Goal: Task Accomplishment & Management: Complete application form

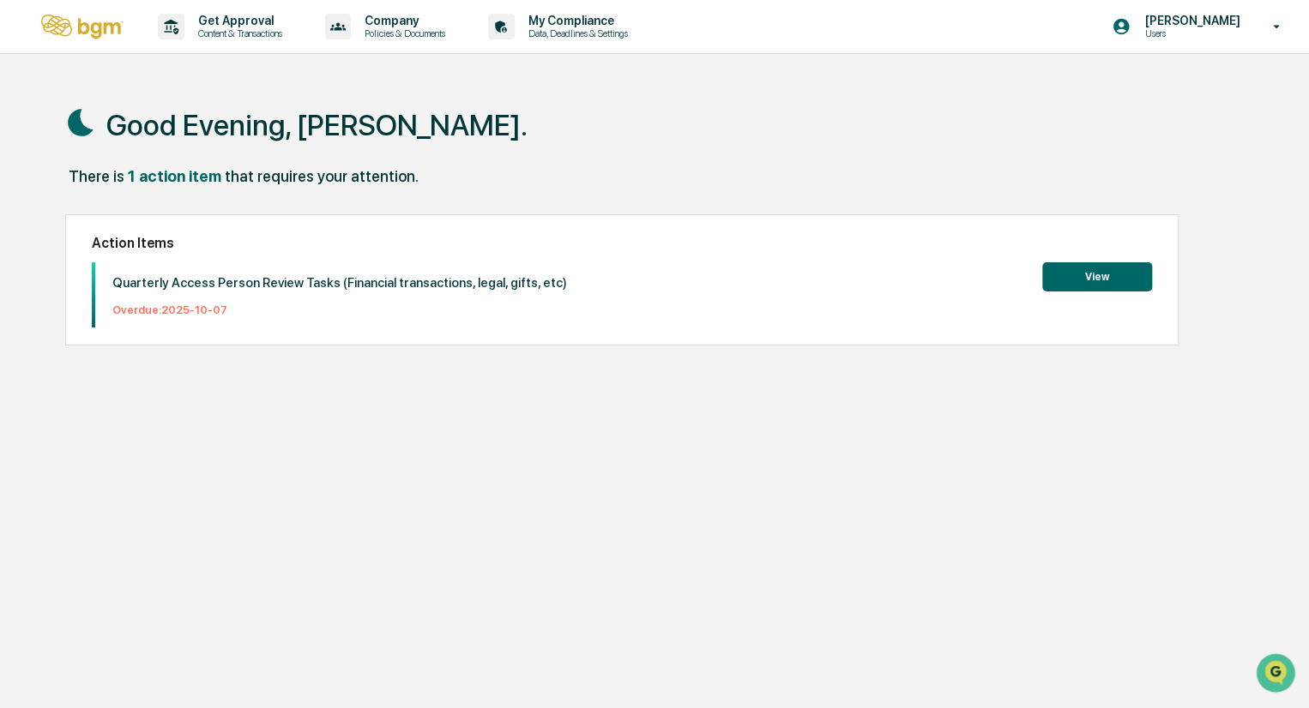
click at [1099, 279] on button "View" at bounding box center [1097, 276] width 110 height 29
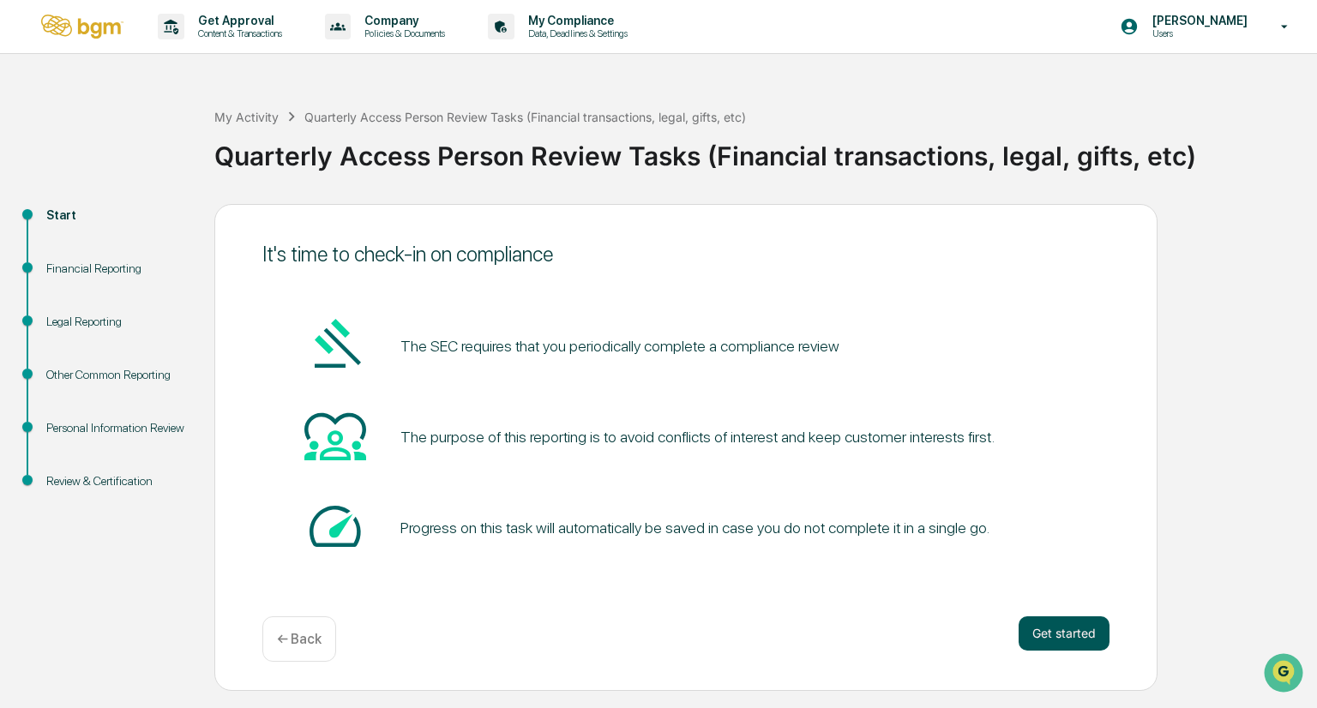
click at [1046, 629] on button "Get started" at bounding box center [1064, 634] width 91 height 34
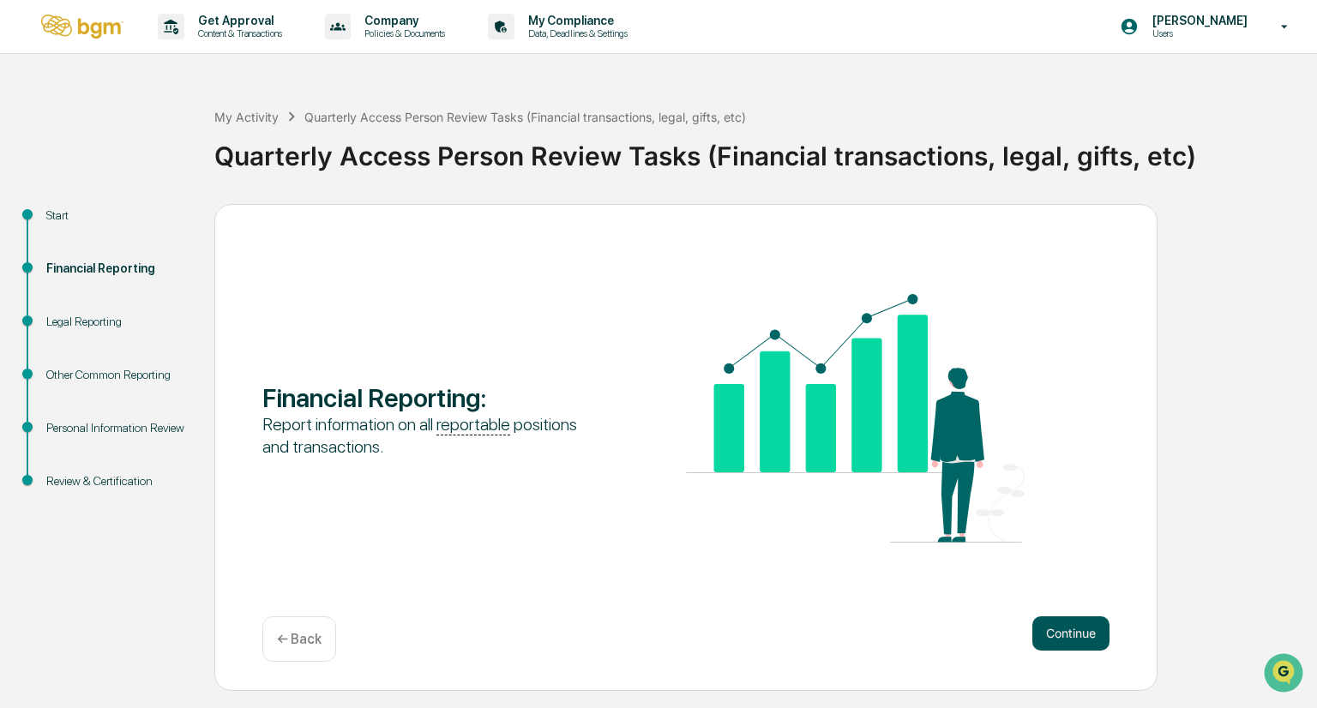
click at [1070, 631] on button "Continue" at bounding box center [1071, 634] width 77 height 34
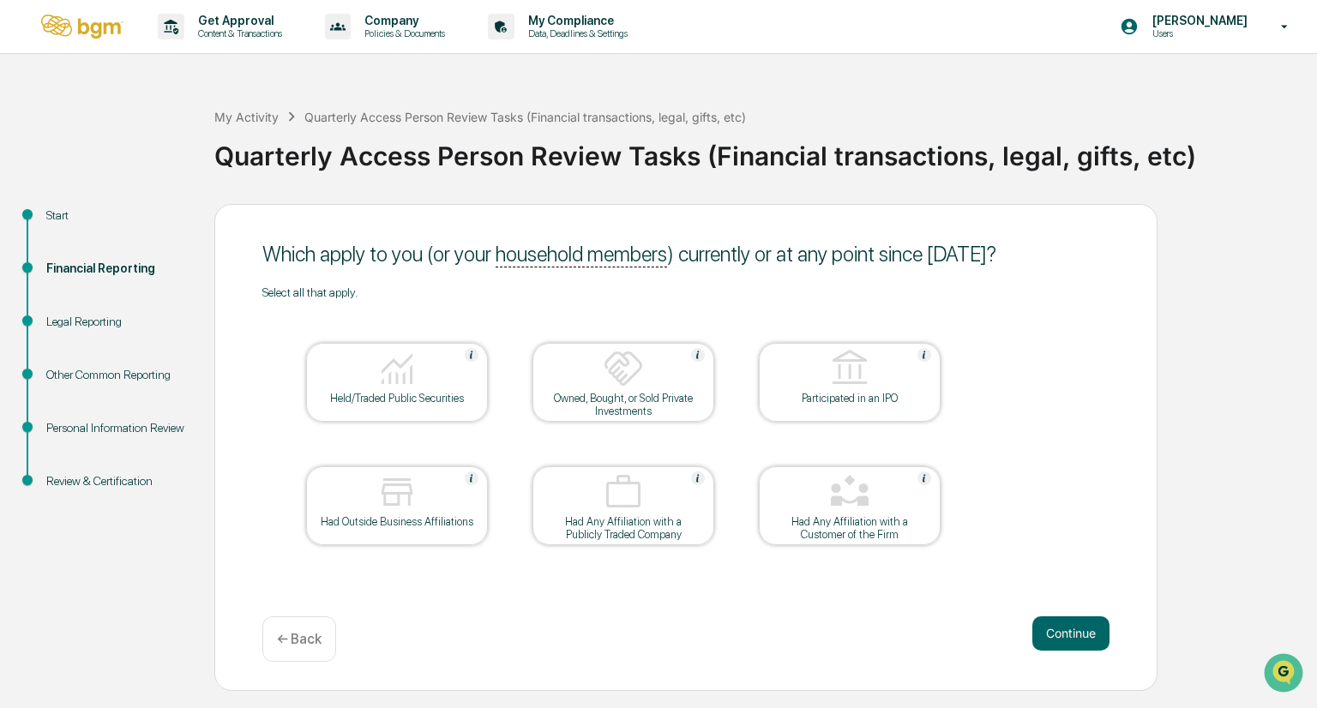
click at [403, 398] on div "Held/Traded Public Securities" at bounding box center [397, 398] width 154 height 13
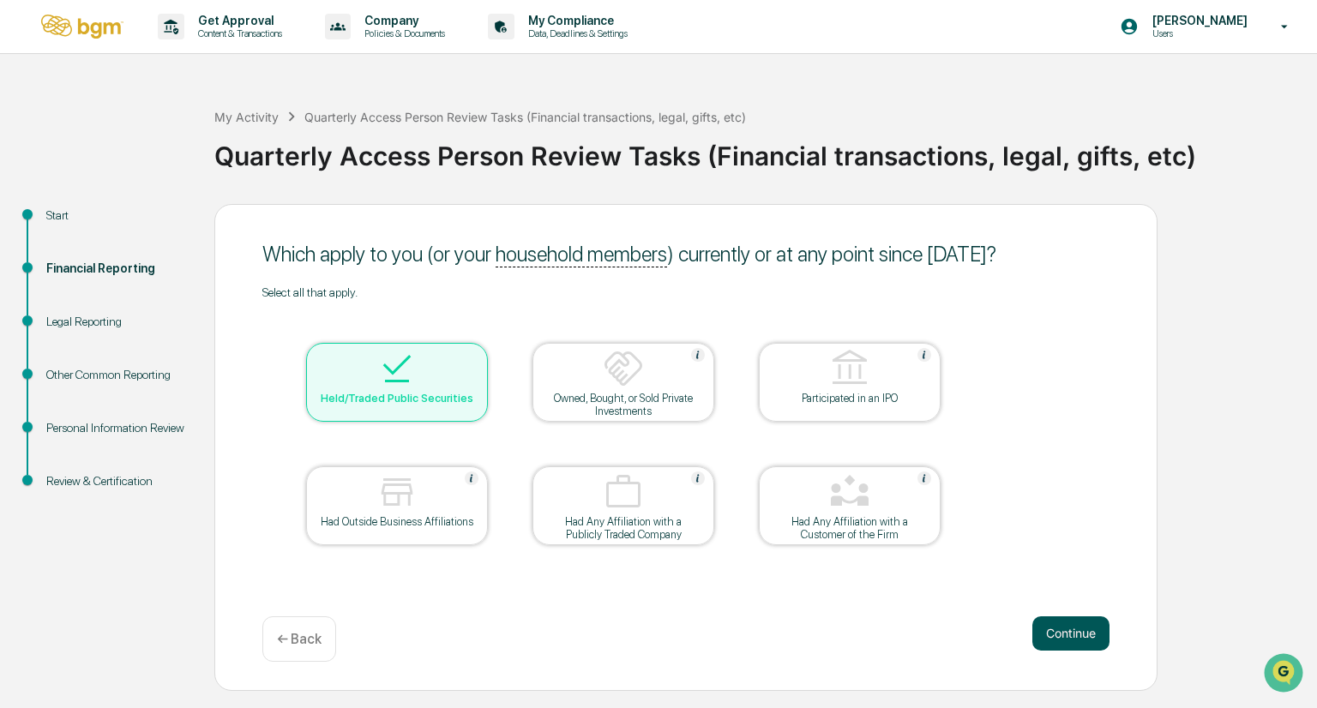
click at [1067, 642] on button "Continue" at bounding box center [1071, 634] width 77 height 34
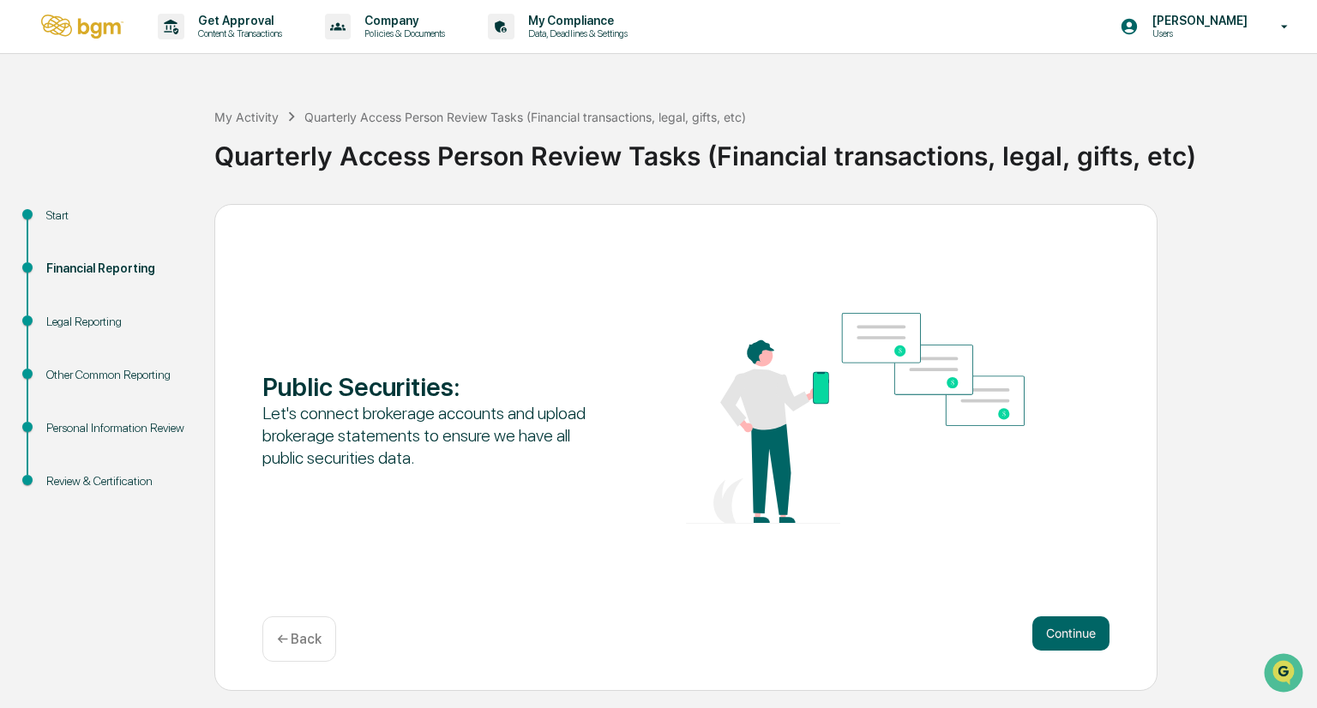
drag, startPoint x: 1065, startPoint y: 632, endPoint x: 729, endPoint y: 629, distance: 336.2
click at [729, 629] on div "Continue ← Back" at bounding box center [685, 639] width 847 height 45
click at [75, 268] on div "Financial Reporting" at bounding box center [116, 269] width 141 height 18
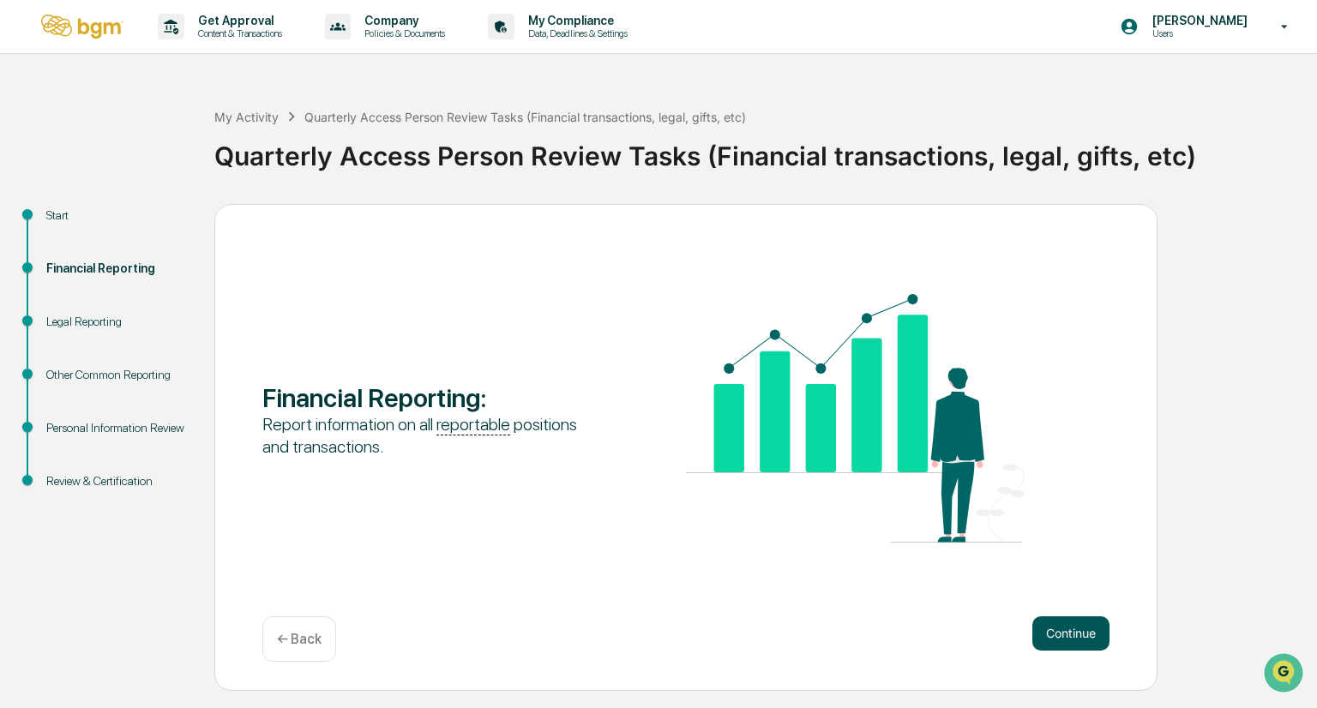
click at [1063, 635] on button "Continue" at bounding box center [1071, 634] width 77 height 34
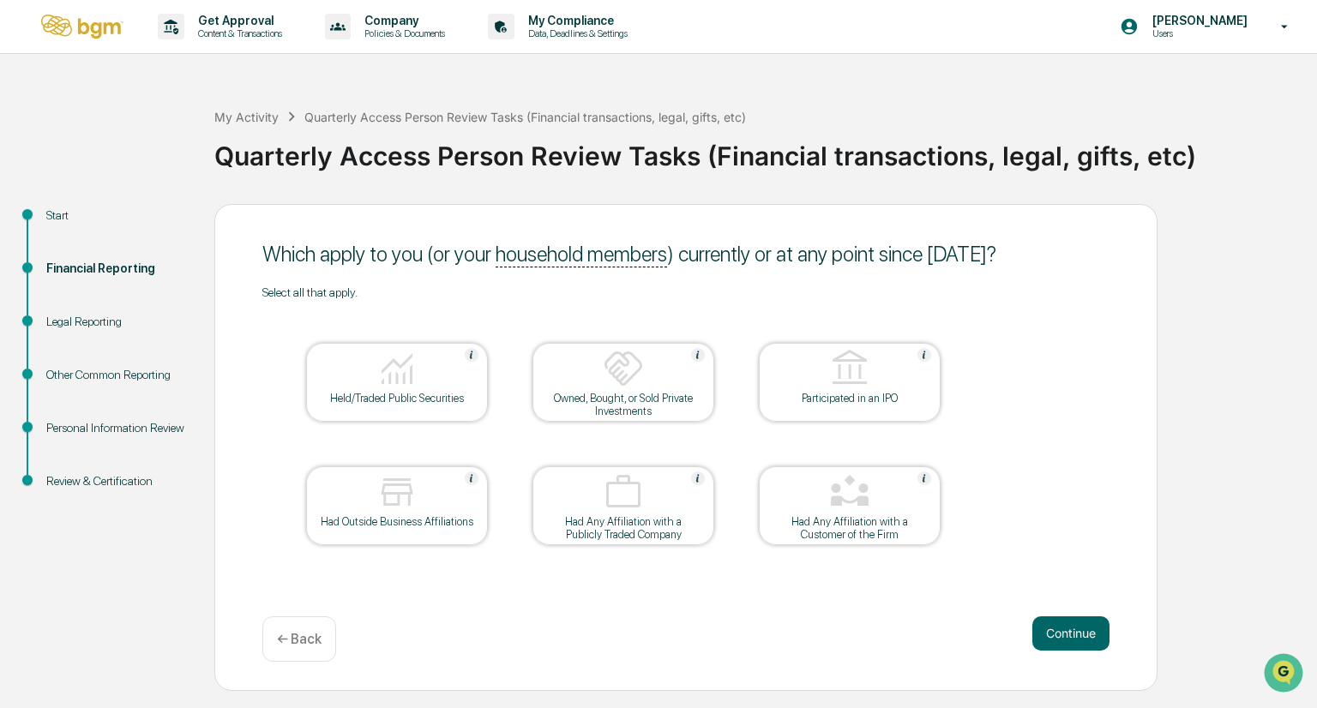
click at [616, 383] on img at bounding box center [623, 368] width 41 height 41
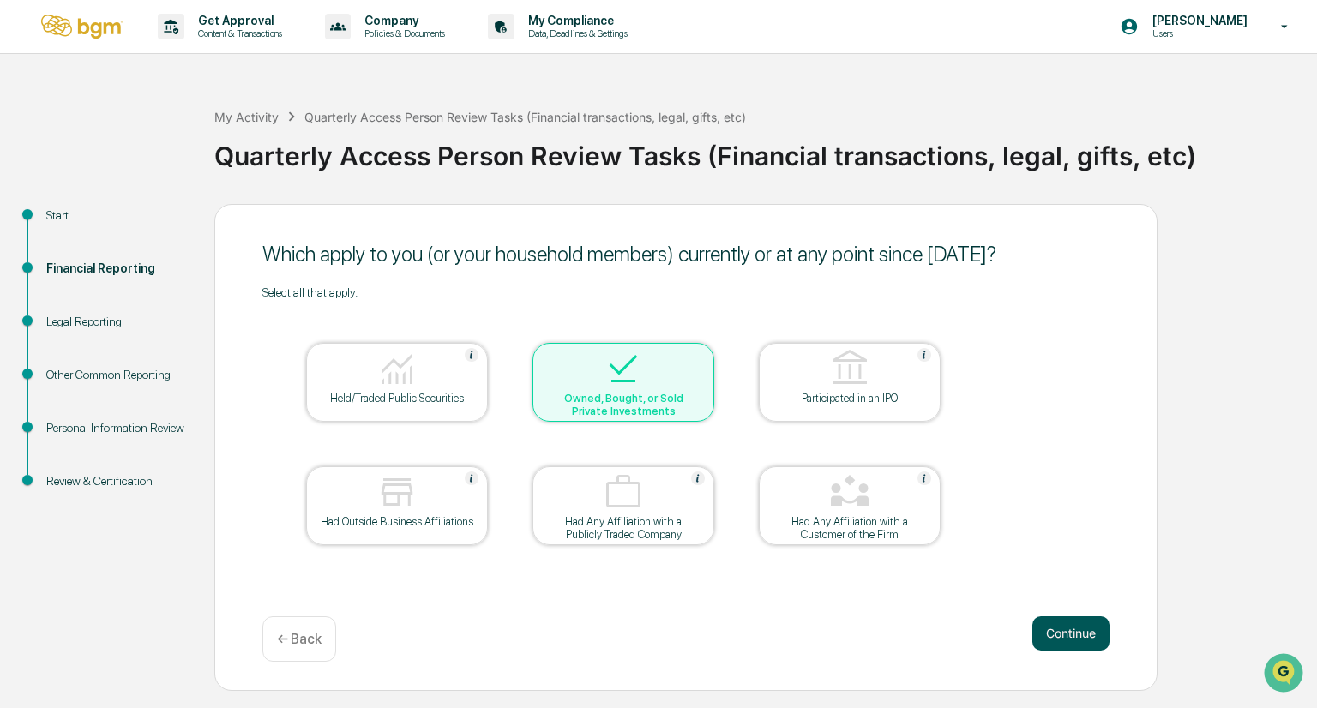
click at [1071, 629] on button "Continue" at bounding box center [1071, 634] width 77 height 34
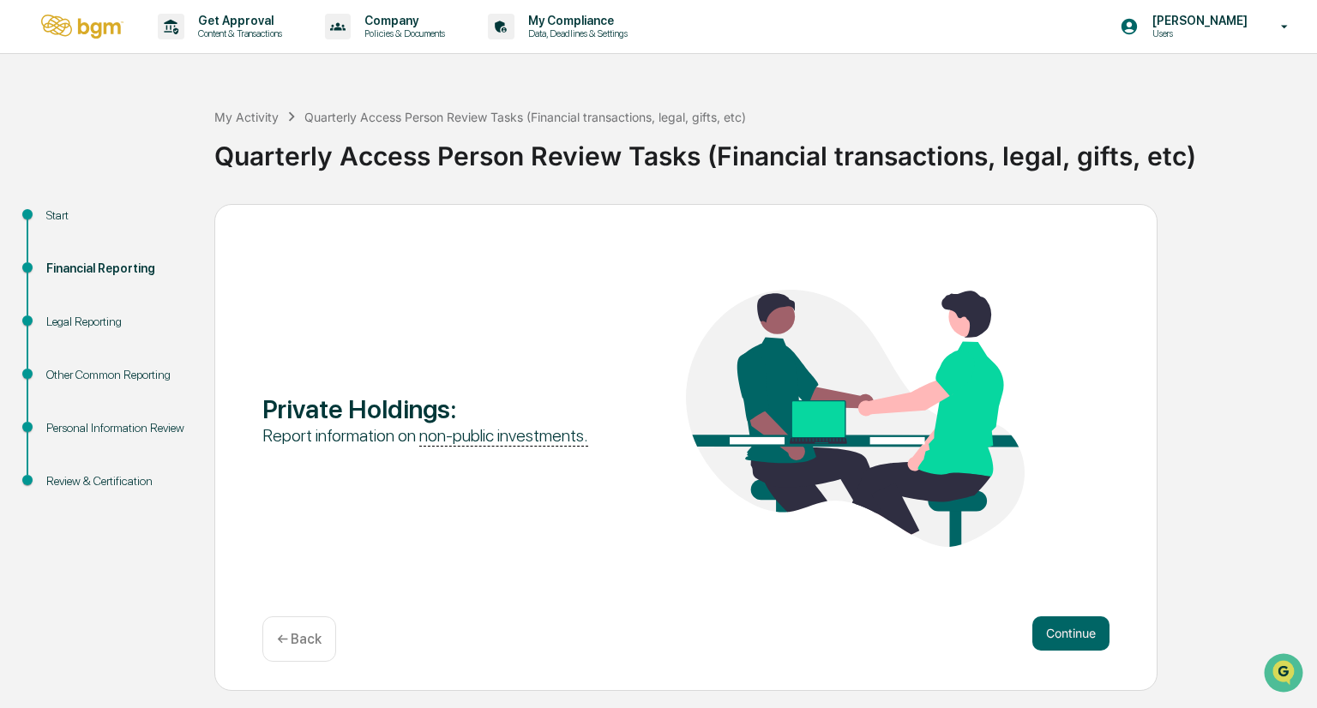
click at [302, 629] on div "← Back" at bounding box center [299, 639] width 74 height 45
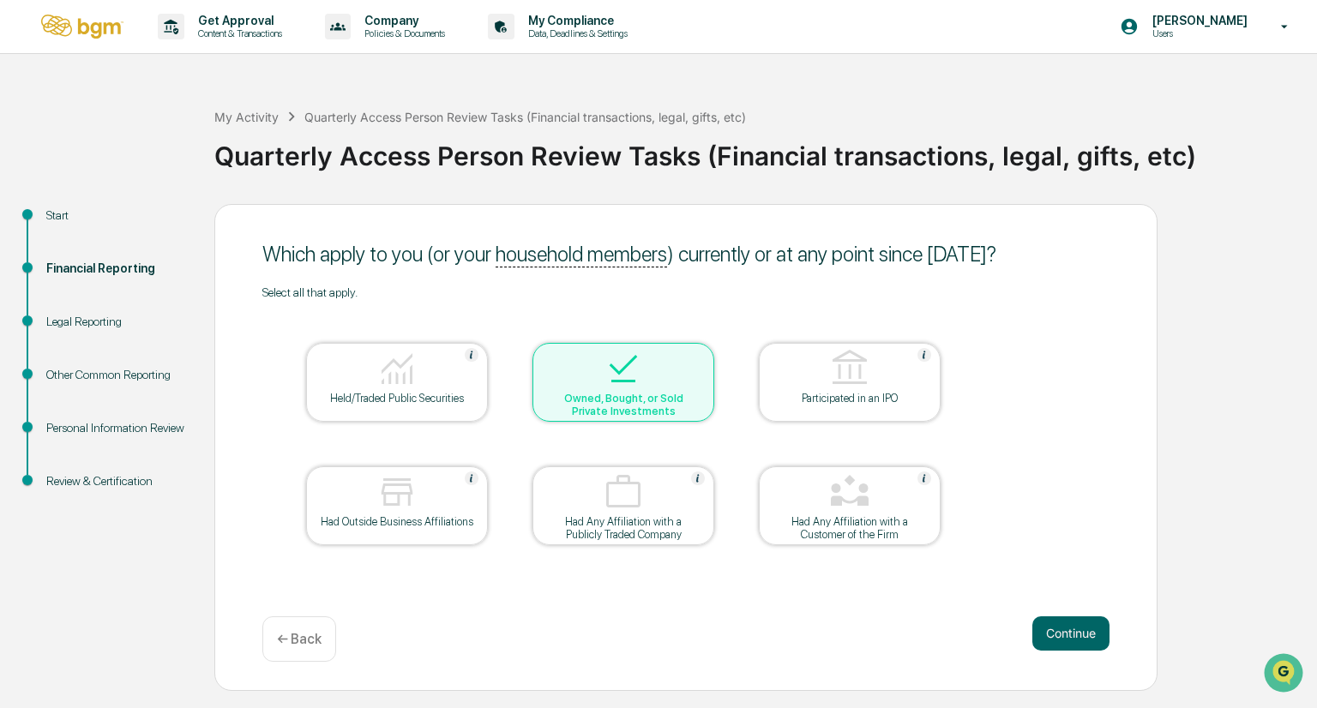
click at [352, 378] on div at bounding box center [397, 370] width 172 height 44
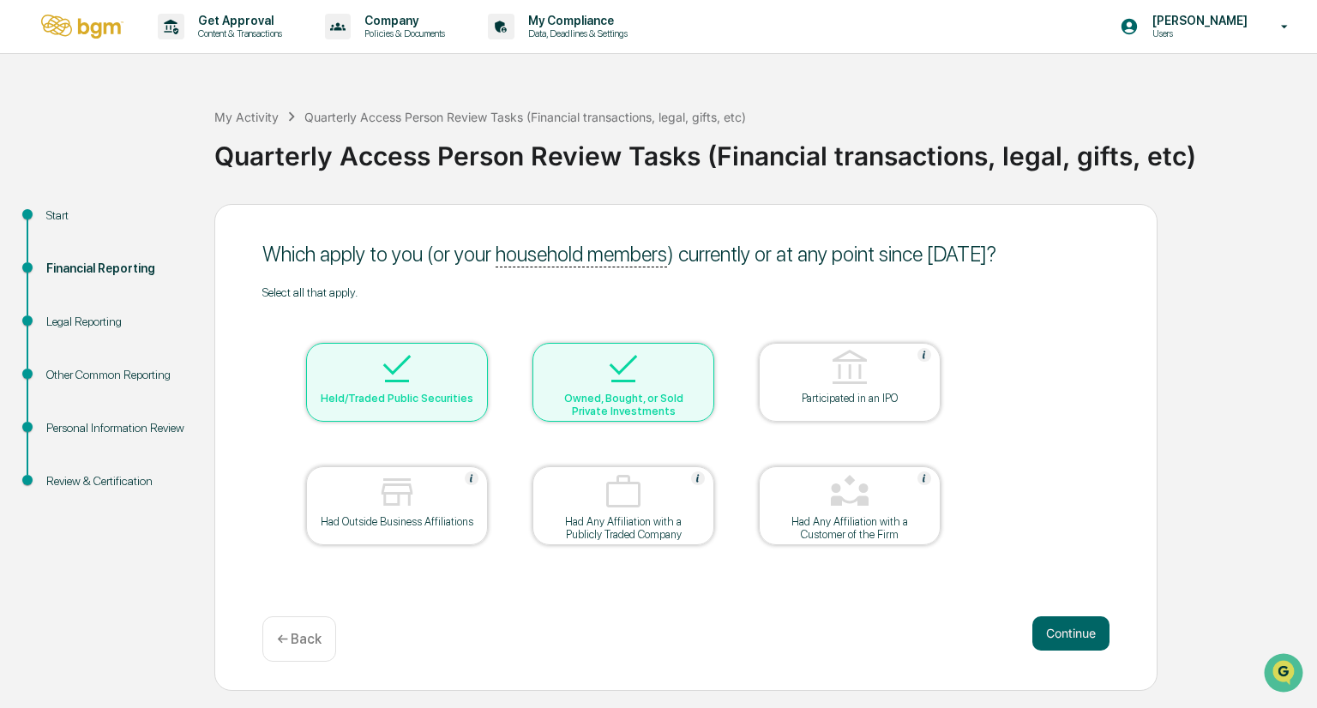
click at [424, 390] on div at bounding box center [397, 370] width 172 height 44
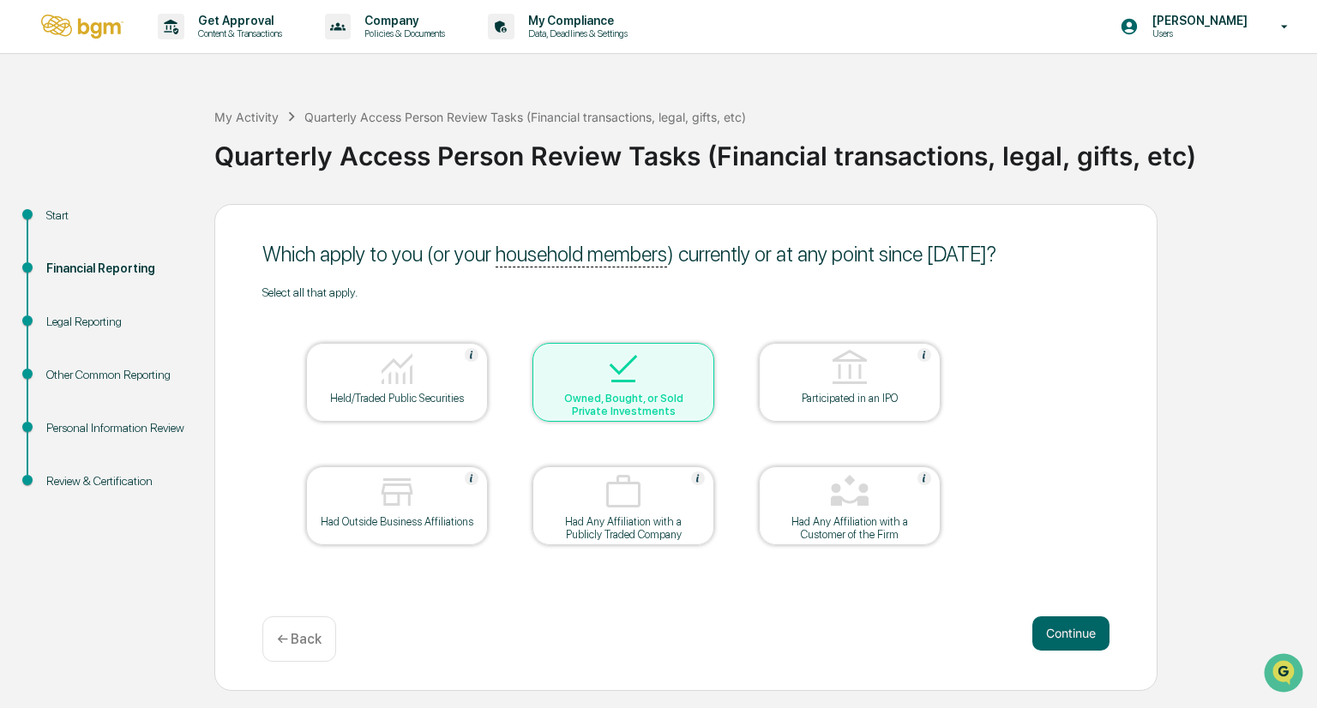
click at [629, 387] on img at bounding box center [623, 368] width 41 height 41
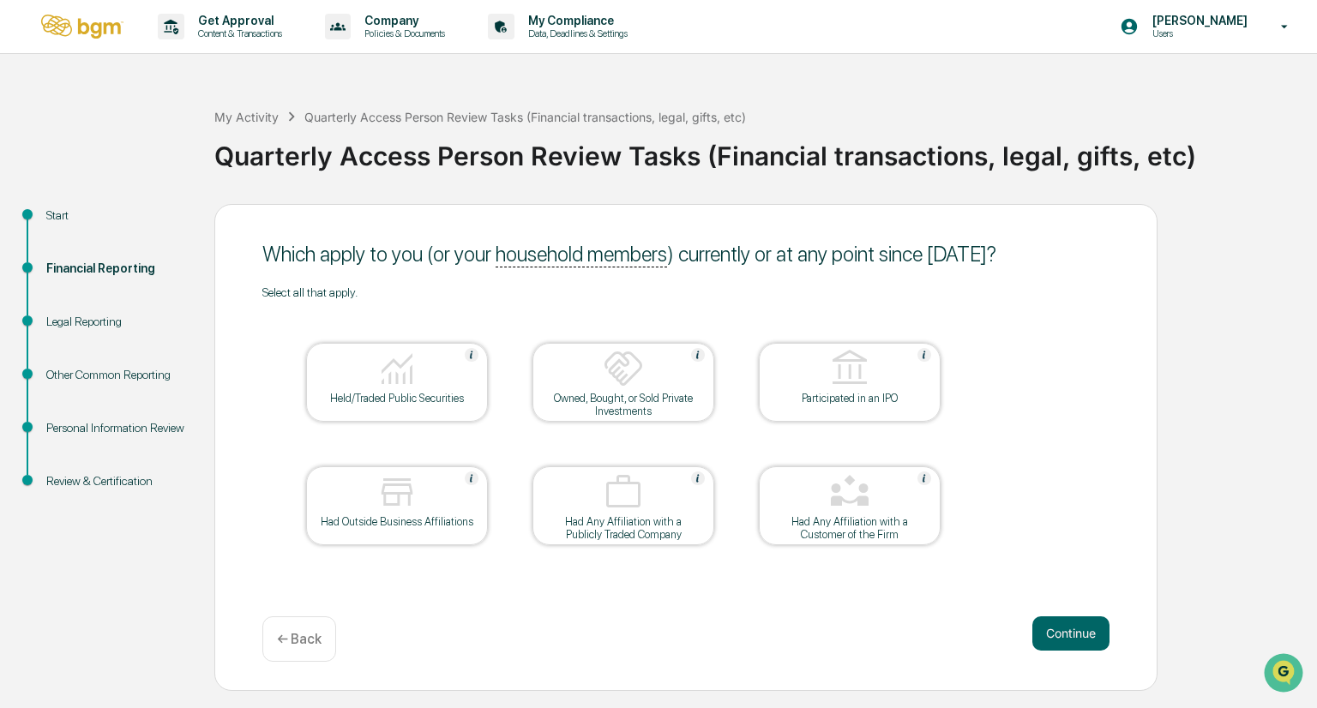
click at [465, 377] on div at bounding box center [397, 370] width 172 height 44
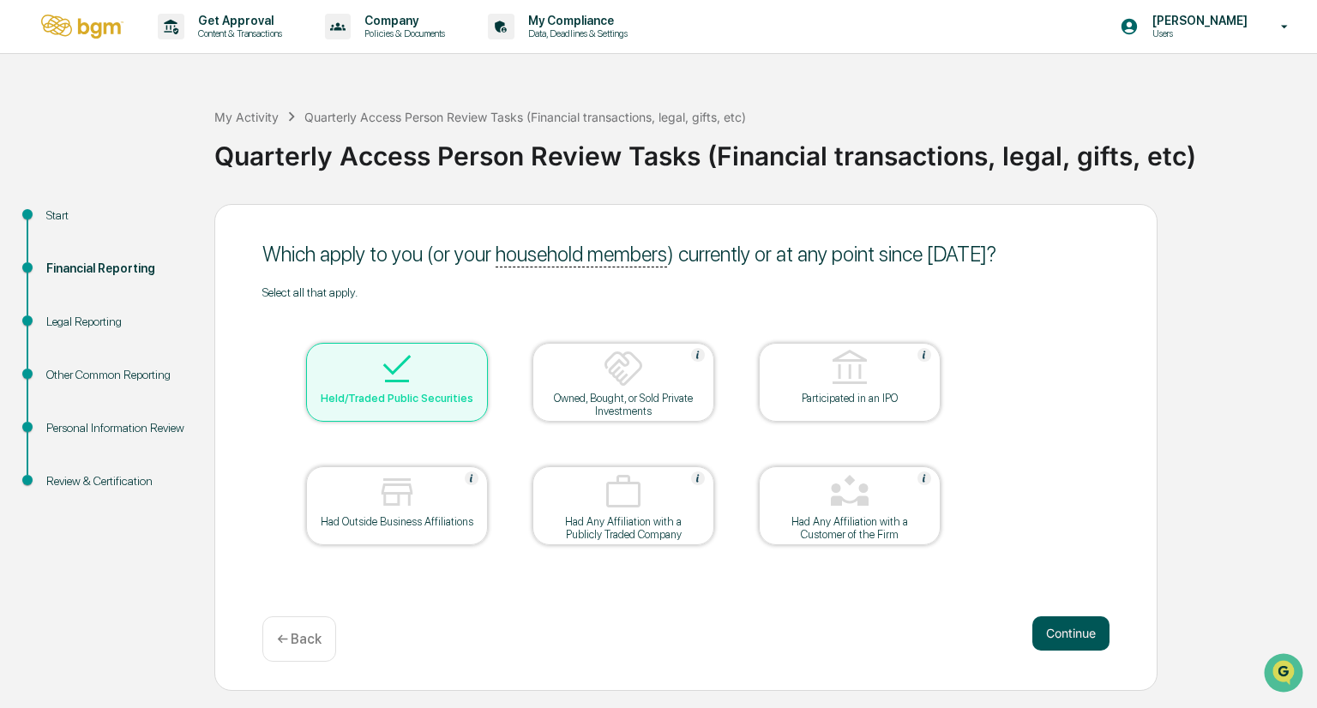
click at [1053, 643] on button "Continue" at bounding box center [1071, 634] width 77 height 34
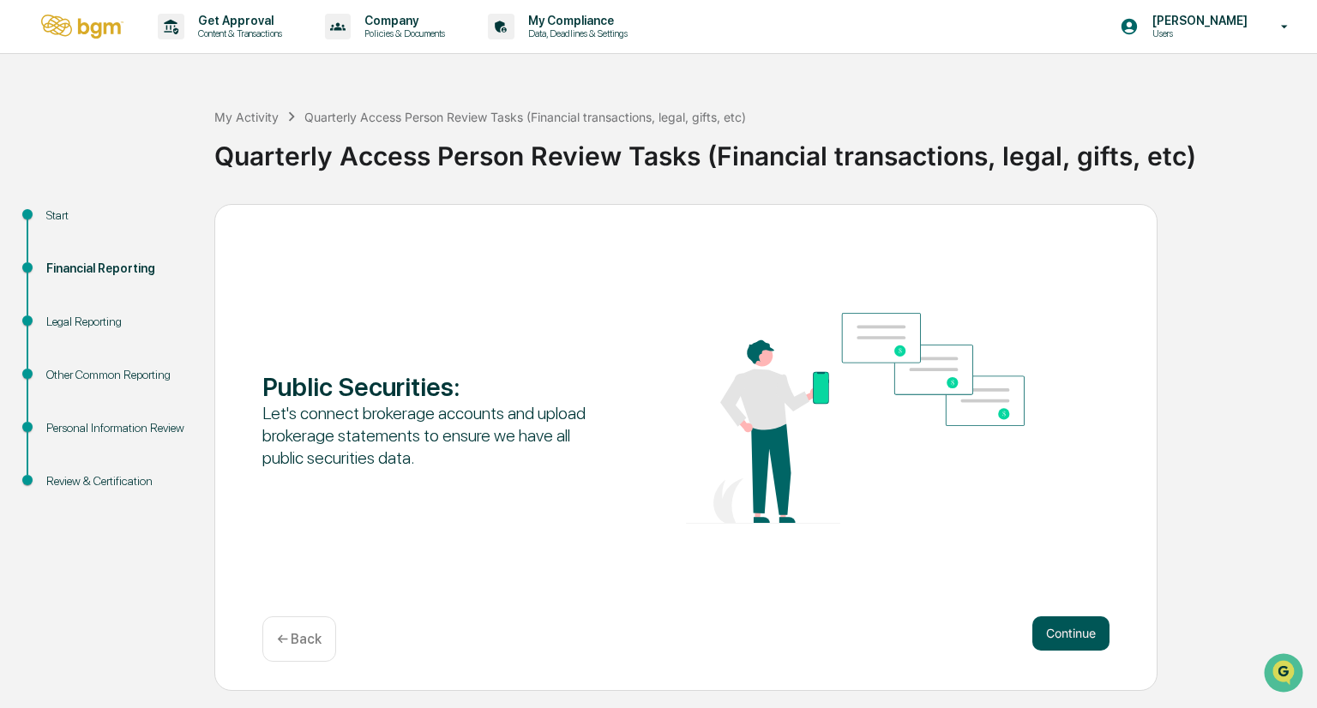
click at [1069, 634] on button "Continue" at bounding box center [1071, 634] width 77 height 34
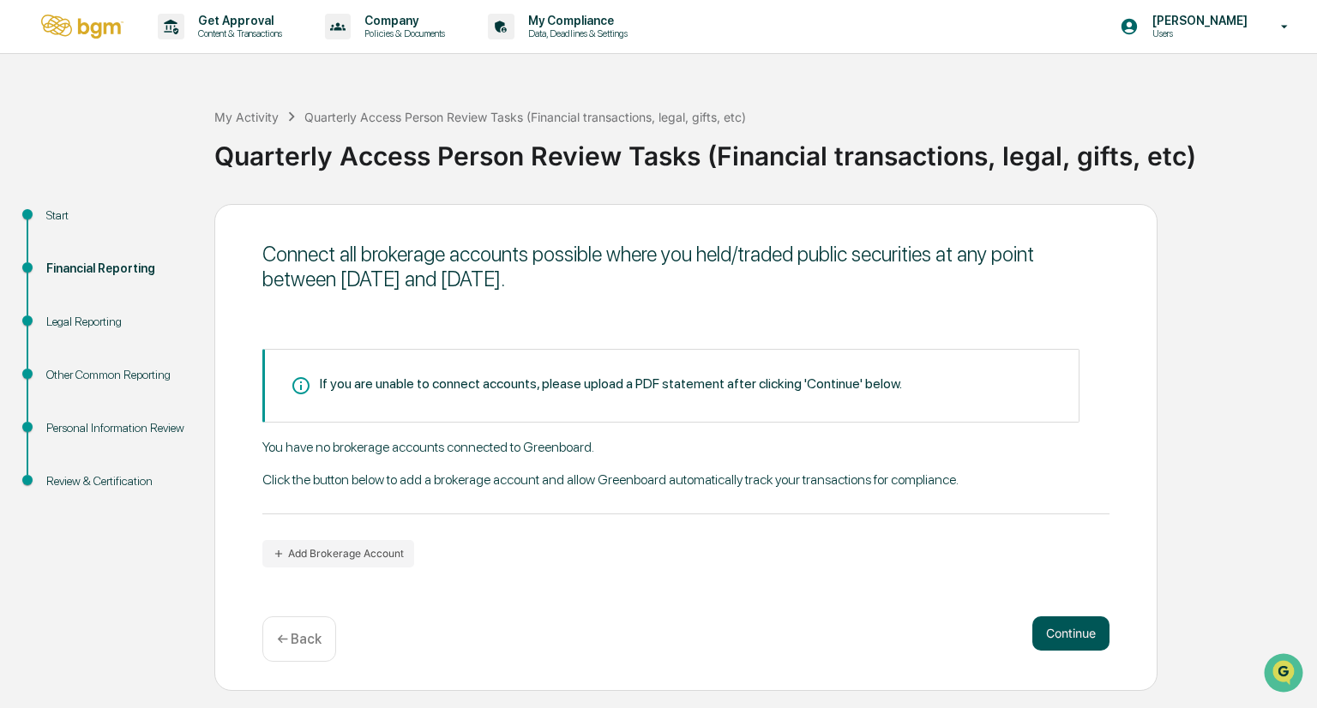
click at [1075, 639] on button "Continue" at bounding box center [1071, 634] width 77 height 34
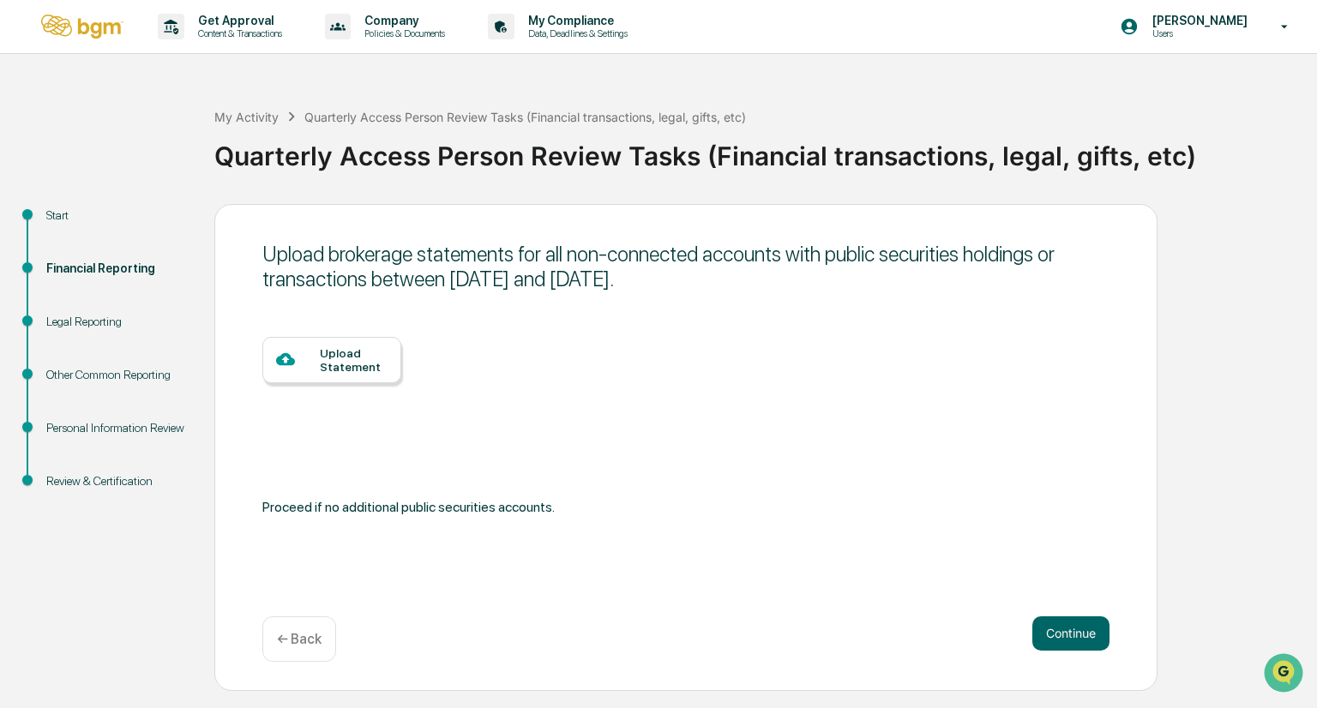
click at [345, 364] on div "Upload Statement" at bounding box center [354, 359] width 68 height 27
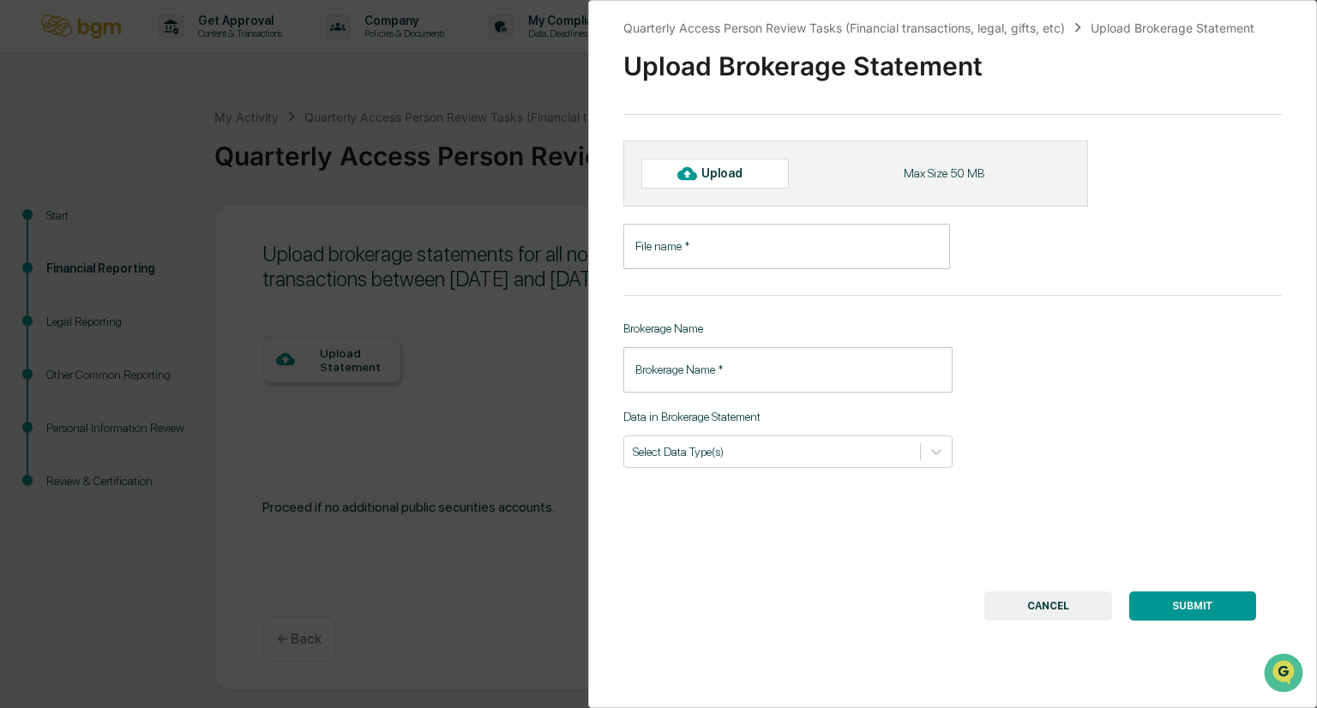
click at [730, 175] on div "Upload" at bounding box center [730, 173] width 56 height 14
type input "**********"
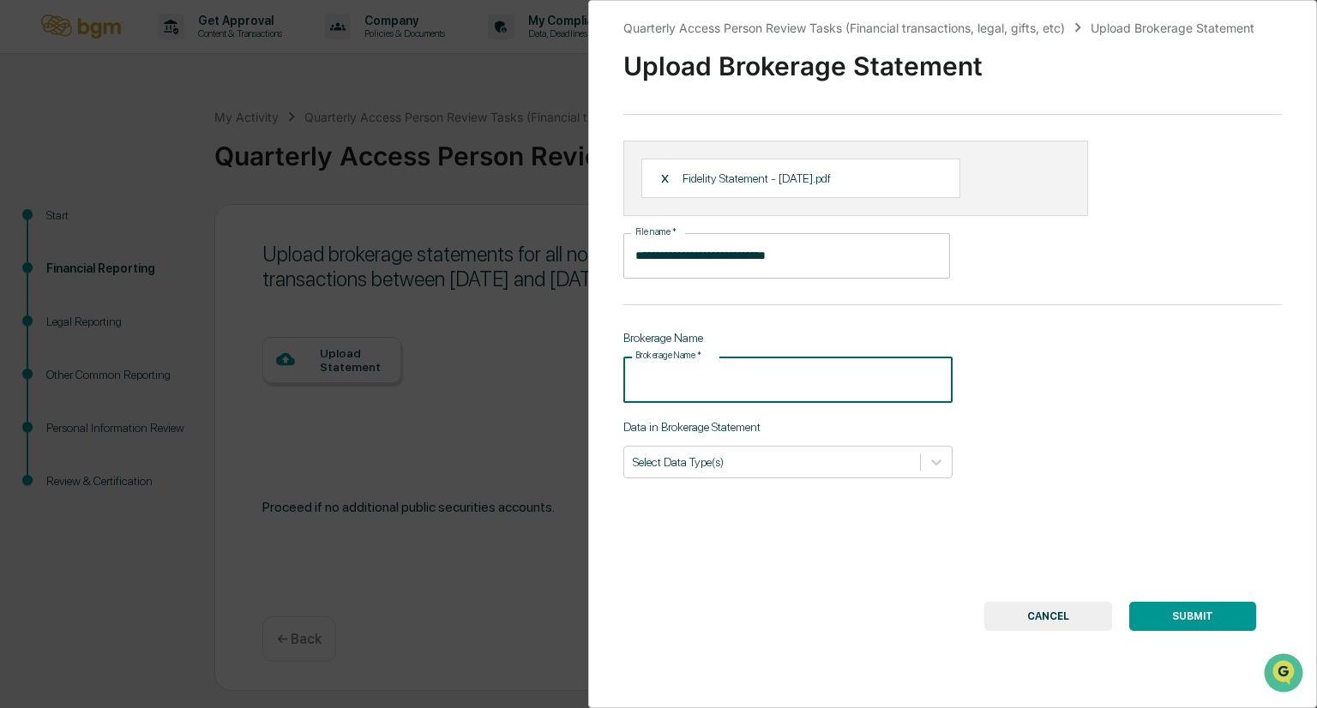
click at [748, 386] on input "Brokerage Name   *" at bounding box center [787, 379] width 329 height 45
type input "********"
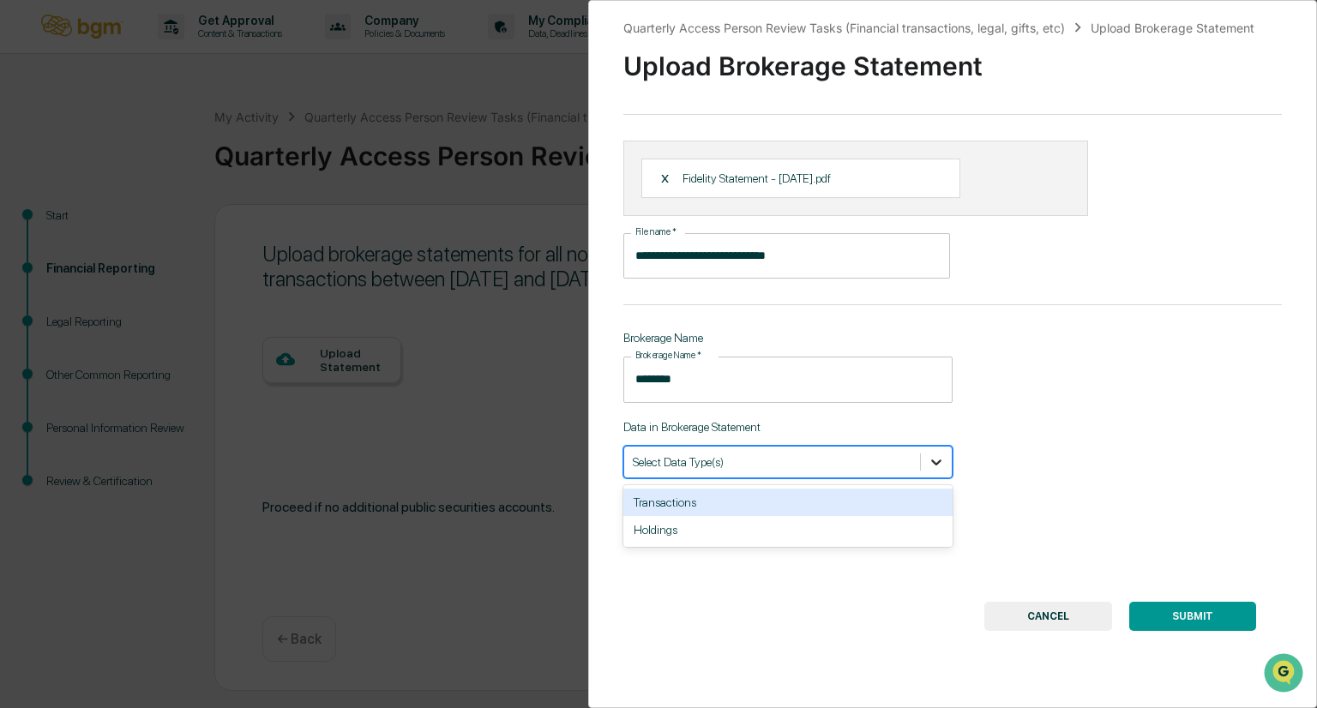
click at [931, 466] on icon at bounding box center [936, 462] width 17 height 17
click at [1045, 488] on div "**********" at bounding box center [952, 354] width 729 height 708
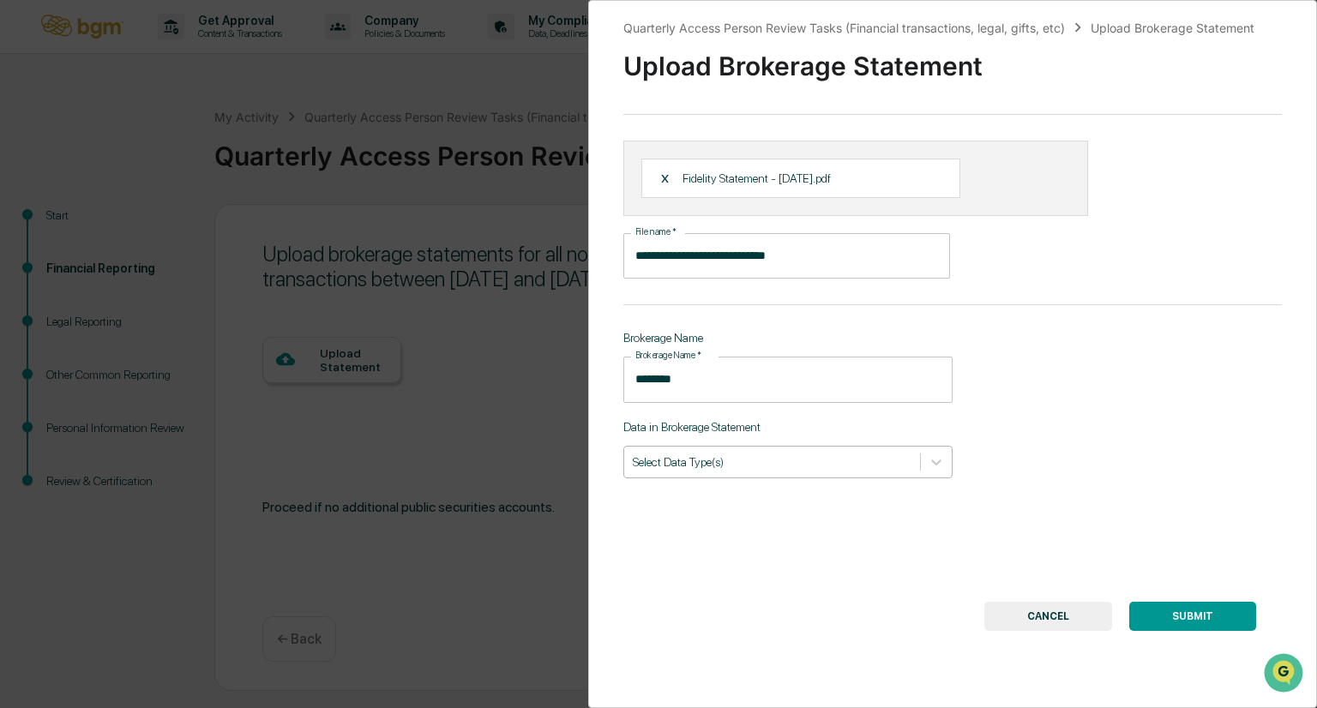
click at [726, 458] on div at bounding box center [772, 462] width 279 height 16
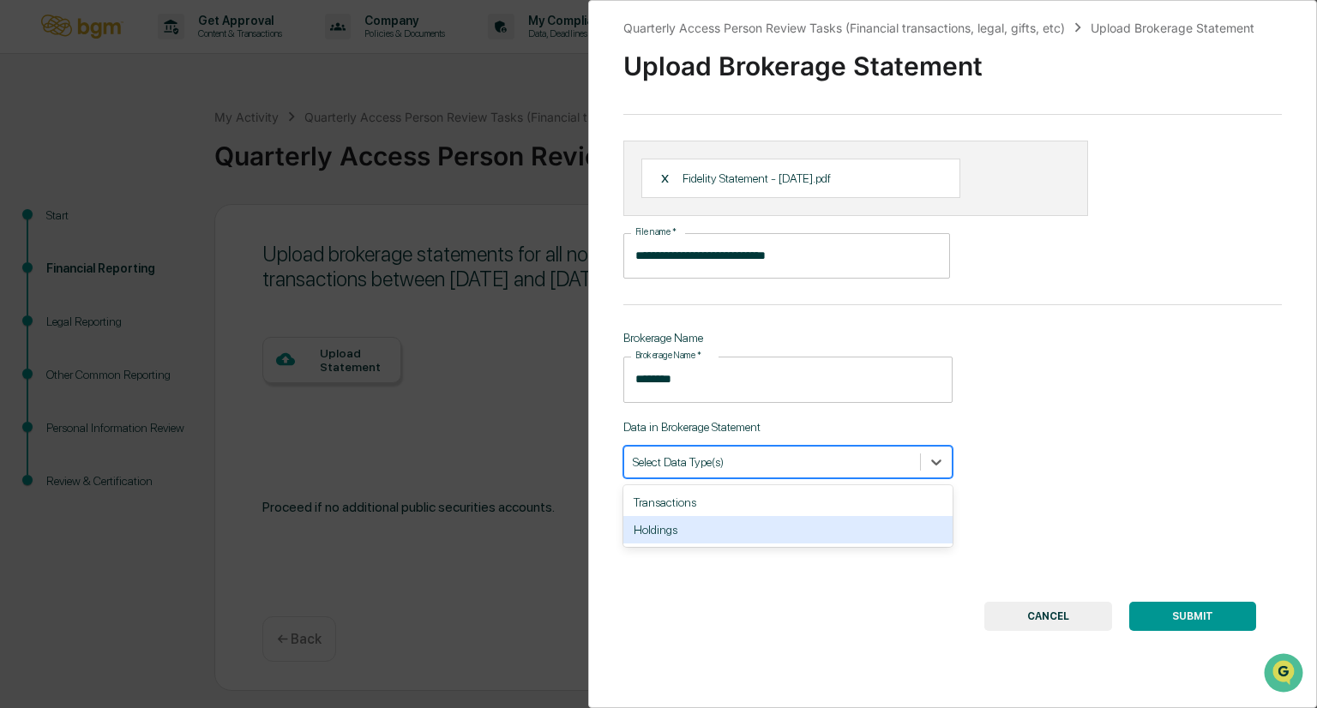
click at [669, 528] on div "Holdings" at bounding box center [787, 529] width 329 height 27
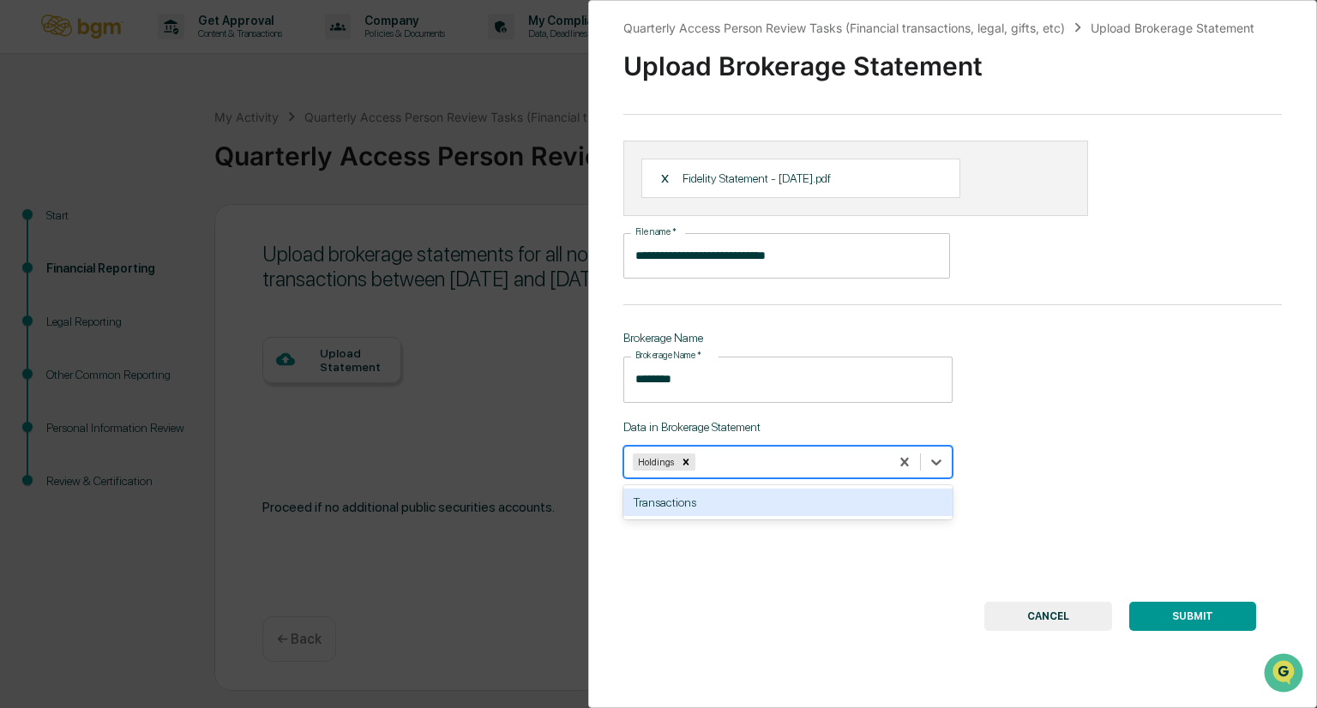
click at [643, 501] on div "Transactions" at bounding box center [787, 502] width 329 height 27
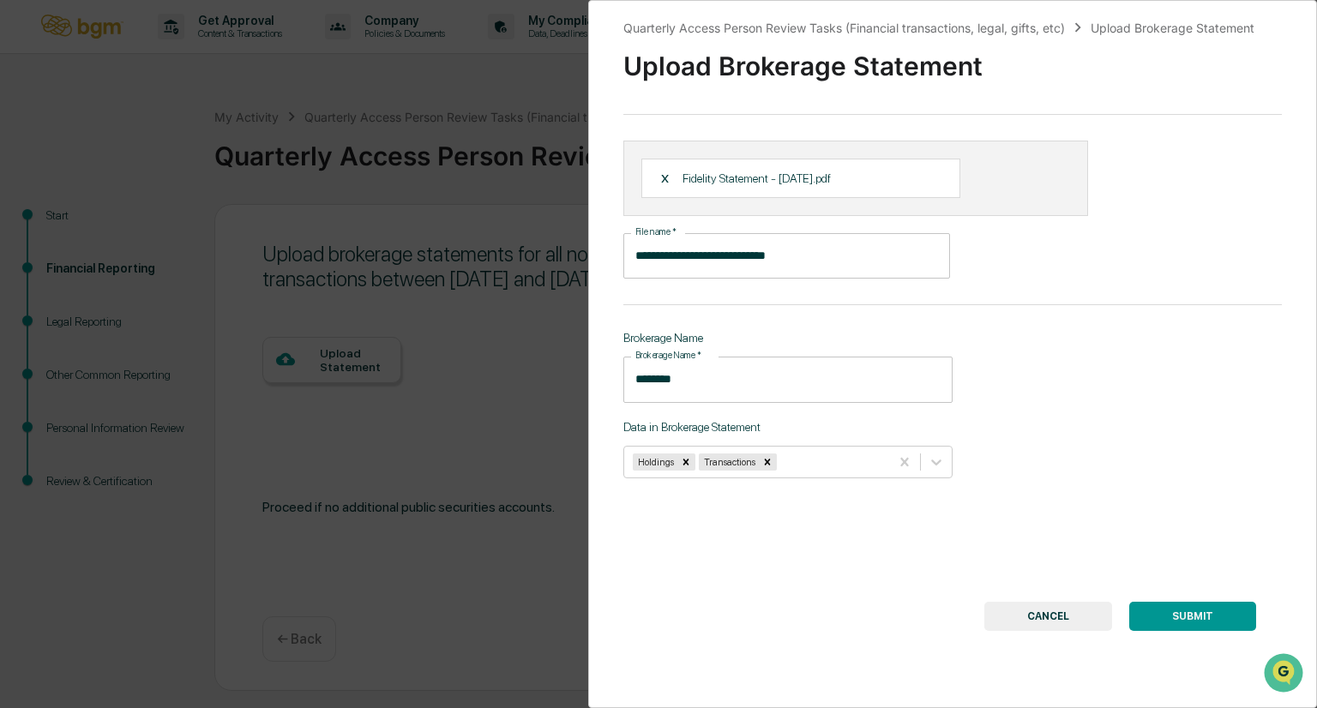
click at [1202, 615] on button "SUBMIT" at bounding box center [1192, 616] width 127 height 29
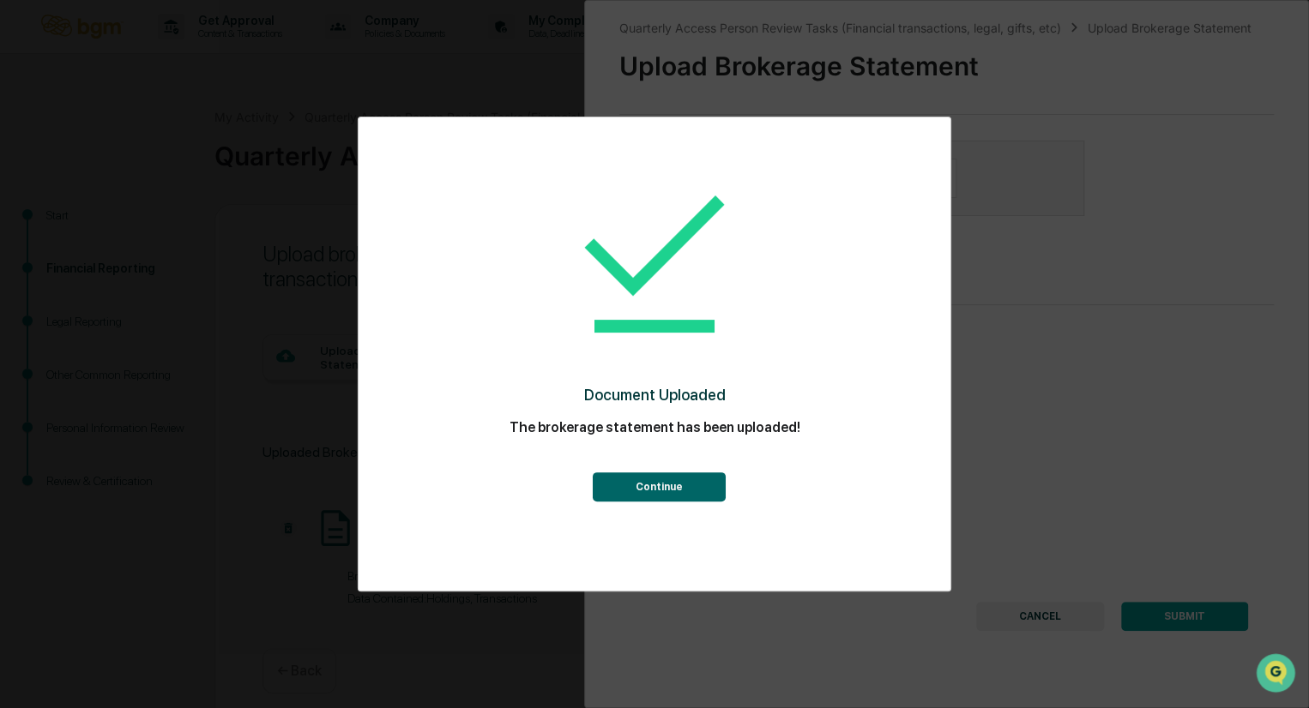
click at [667, 485] on button "Continue" at bounding box center [658, 487] width 133 height 29
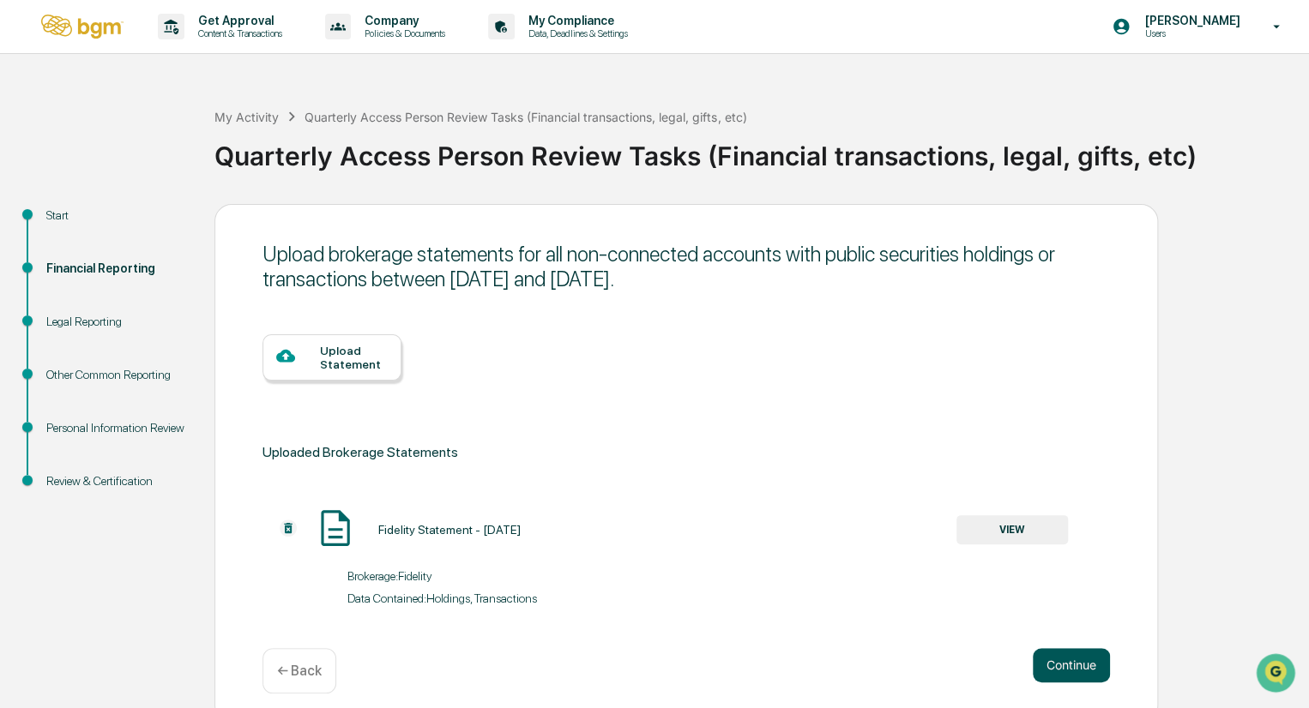
click at [1052, 669] on button "Continue" at bounding box center [1071, 665] width 77 height 34
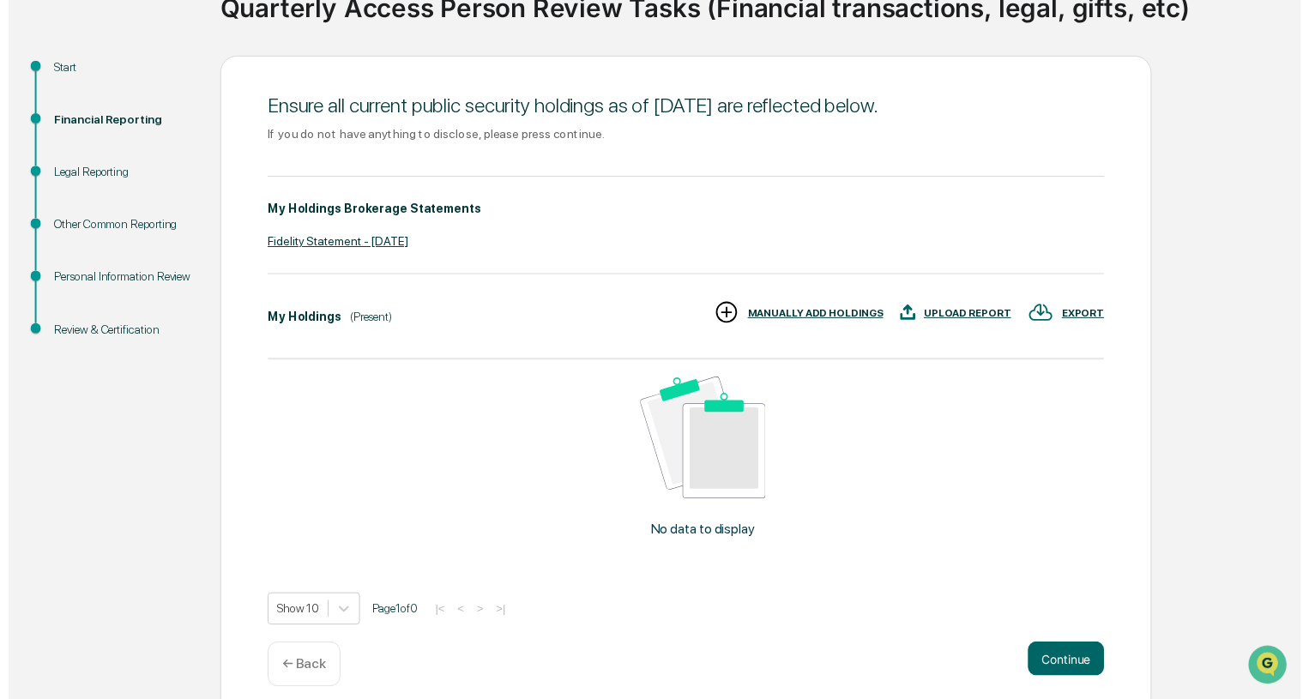
scroll to position [165, 0]
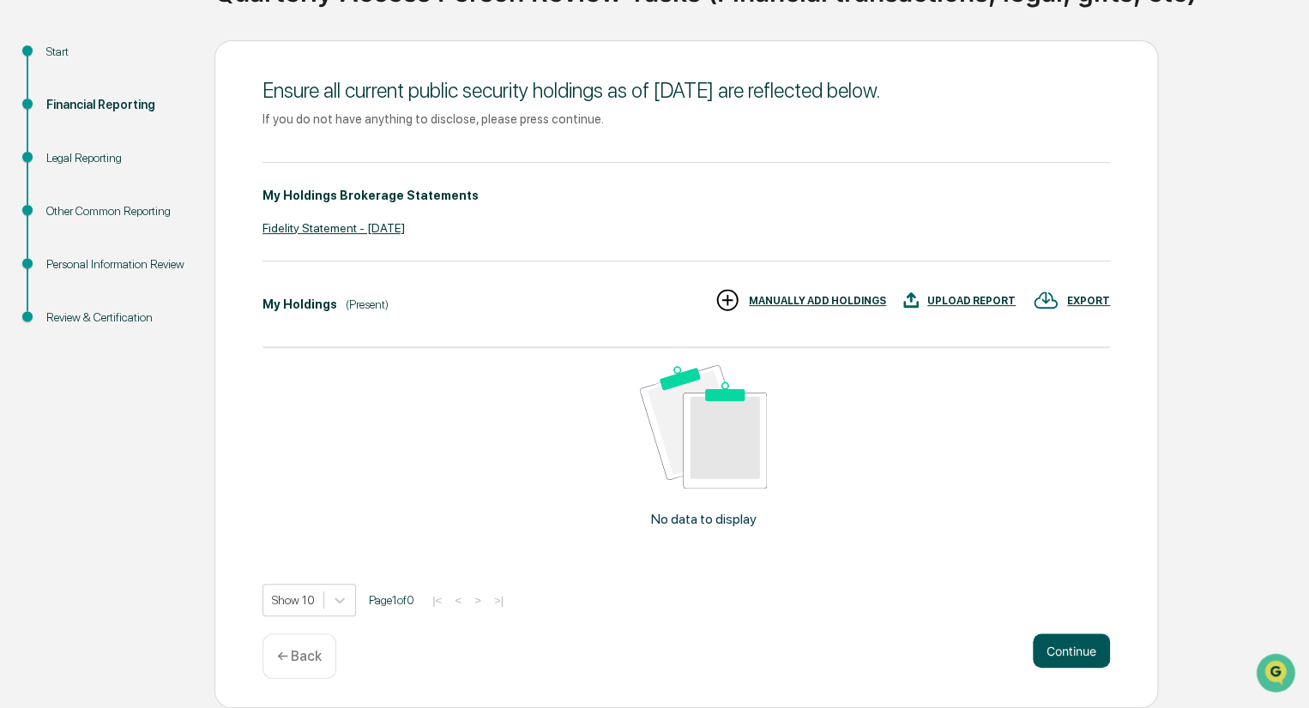
click at [1046, 660] on button "Continue" at bounding box center [1071, 651] width 77 height 34
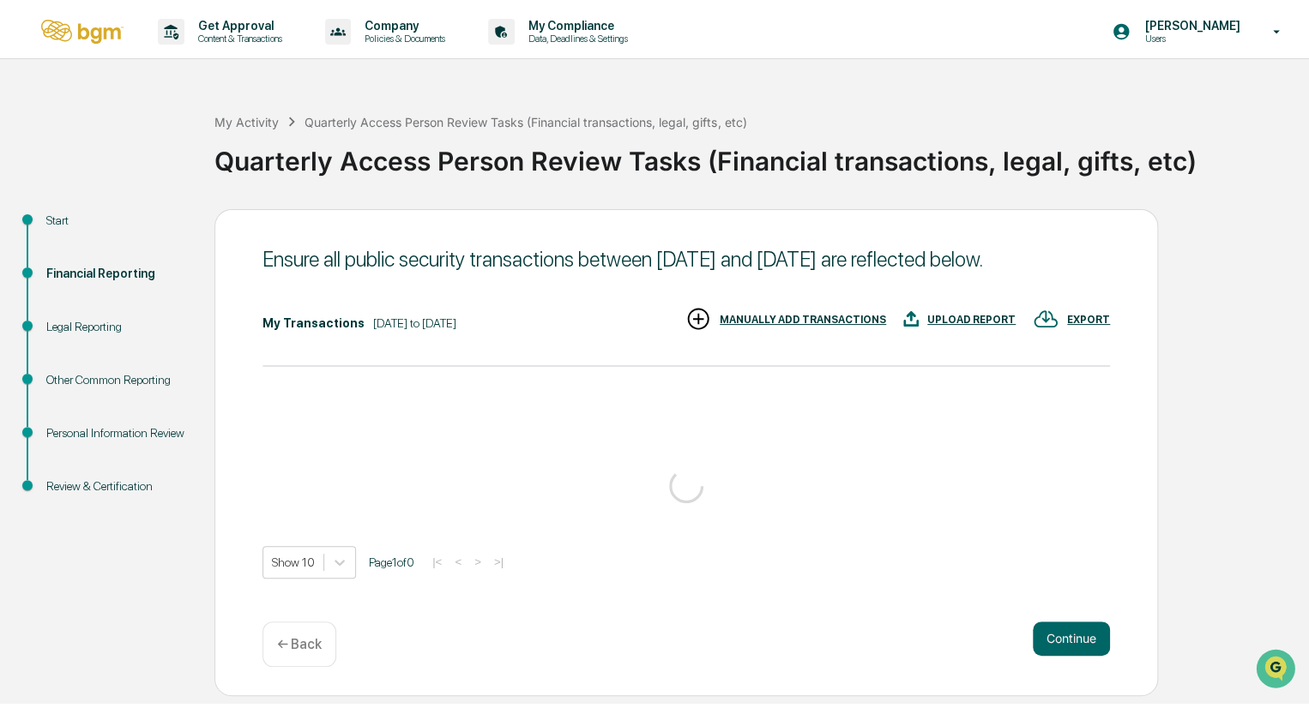
scroll to position [0, 0]
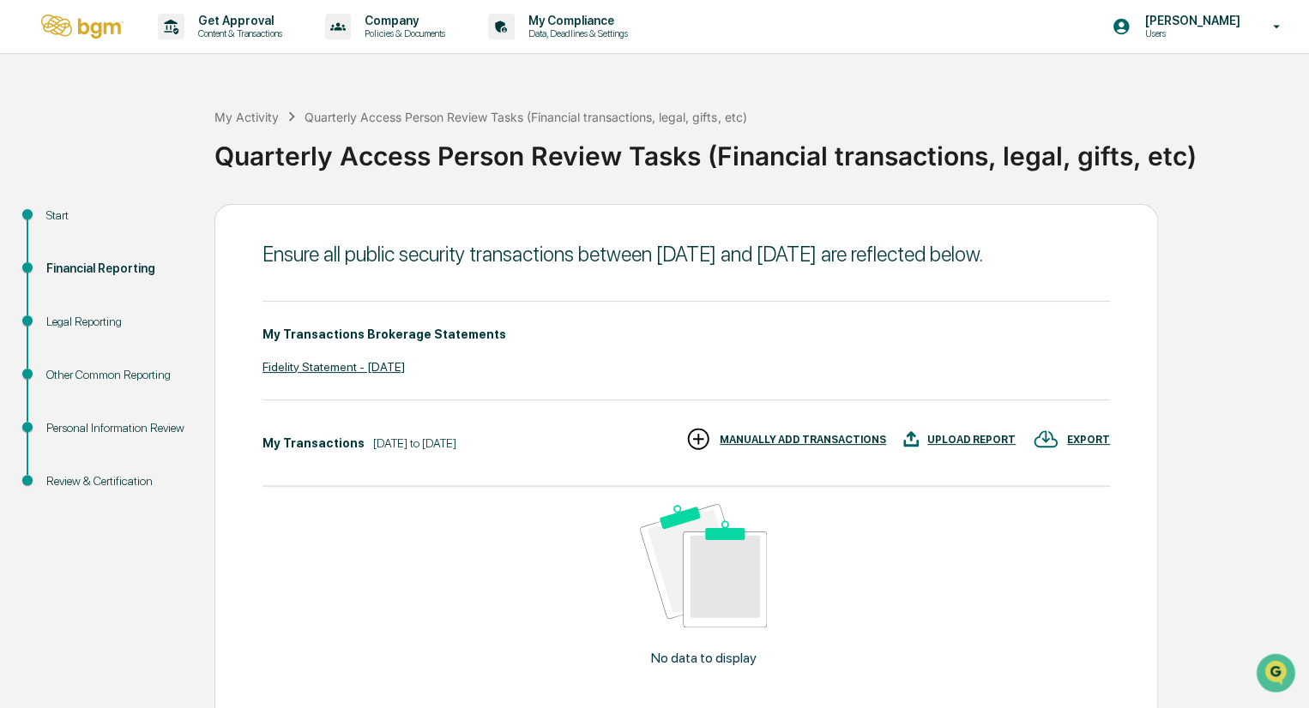
click at [1257, 319] on div "Start Financial Reporting Legal Reporting Other Common Reporting Personal Infor…" at bounding box center [655, 525] width 1292 height 643
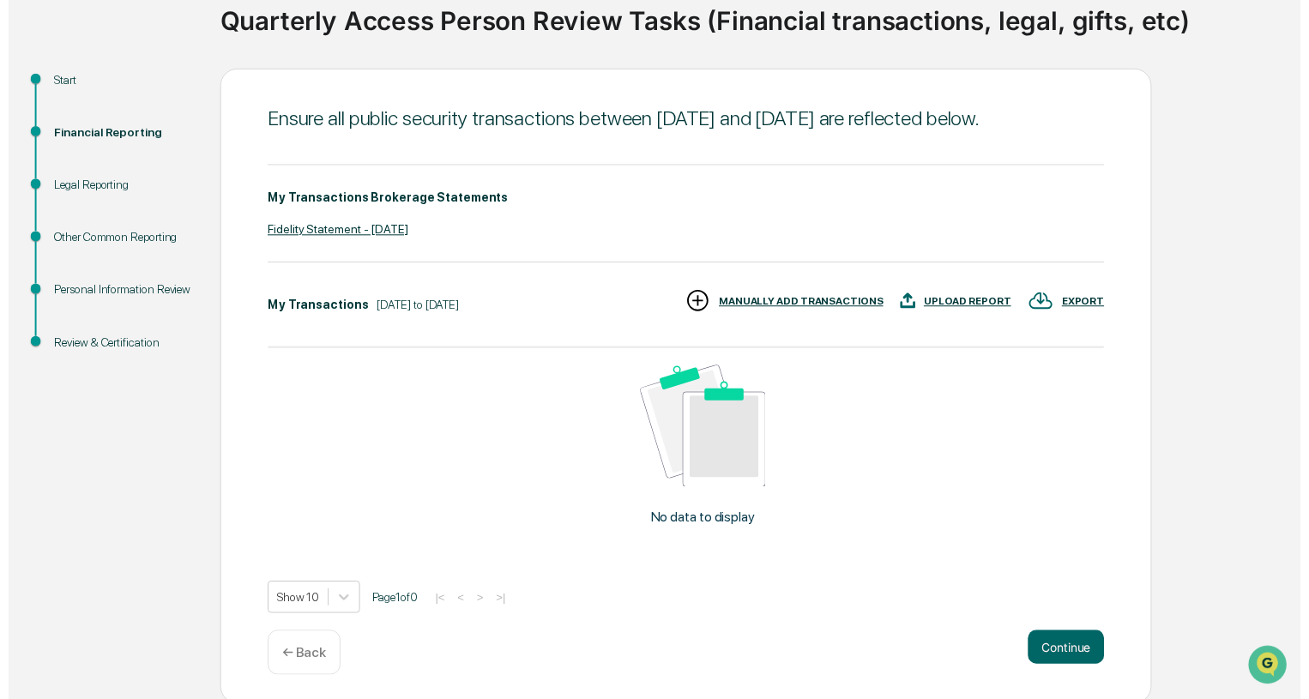
scroll to position [165, 0]
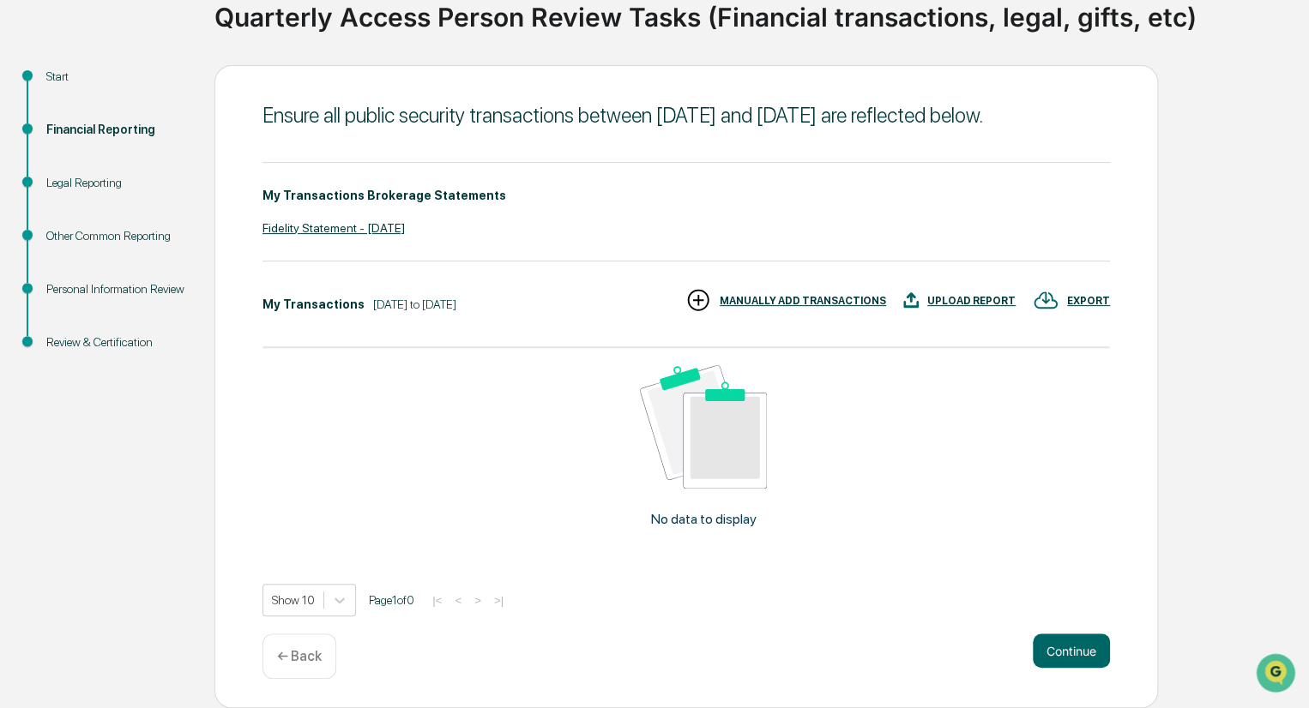
click at [1296, 337] on div "Start Financial Reporting Legal Reporting Other Common Reporting Personal Infor…" at bounding box center [655, 386] width 1292 height 643
click at [1081, 650] on button "Continue" at bounding box center [1071, 651] width 77 height 34
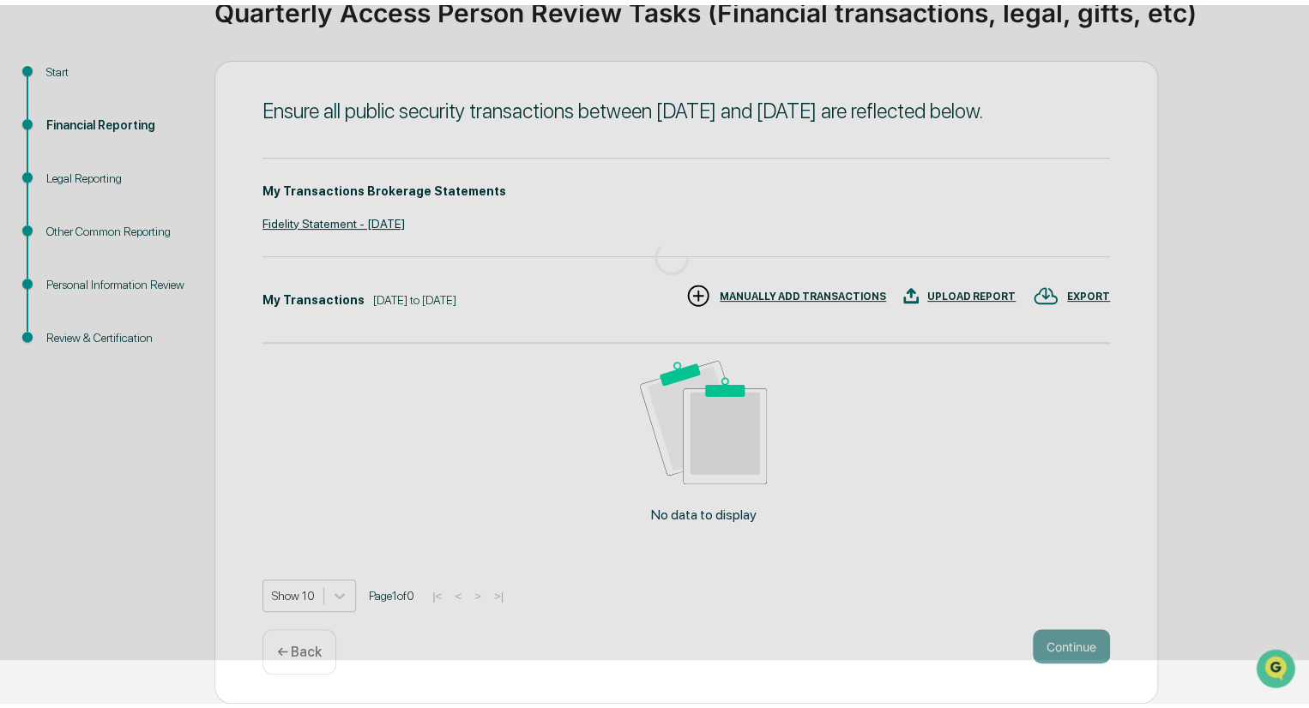
scroll to position [0, 0]
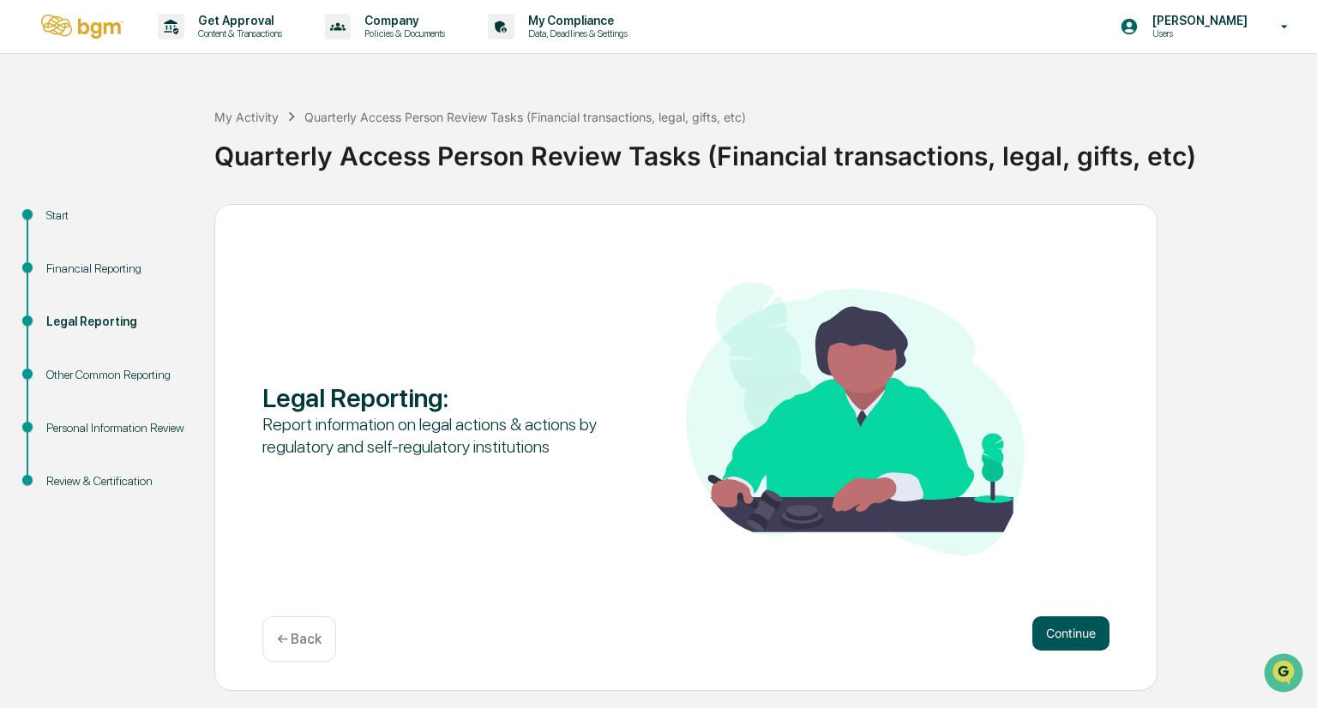
click at [1079, 622] on button "Continue" at bounding box center [1071, 634] width 77 height 34
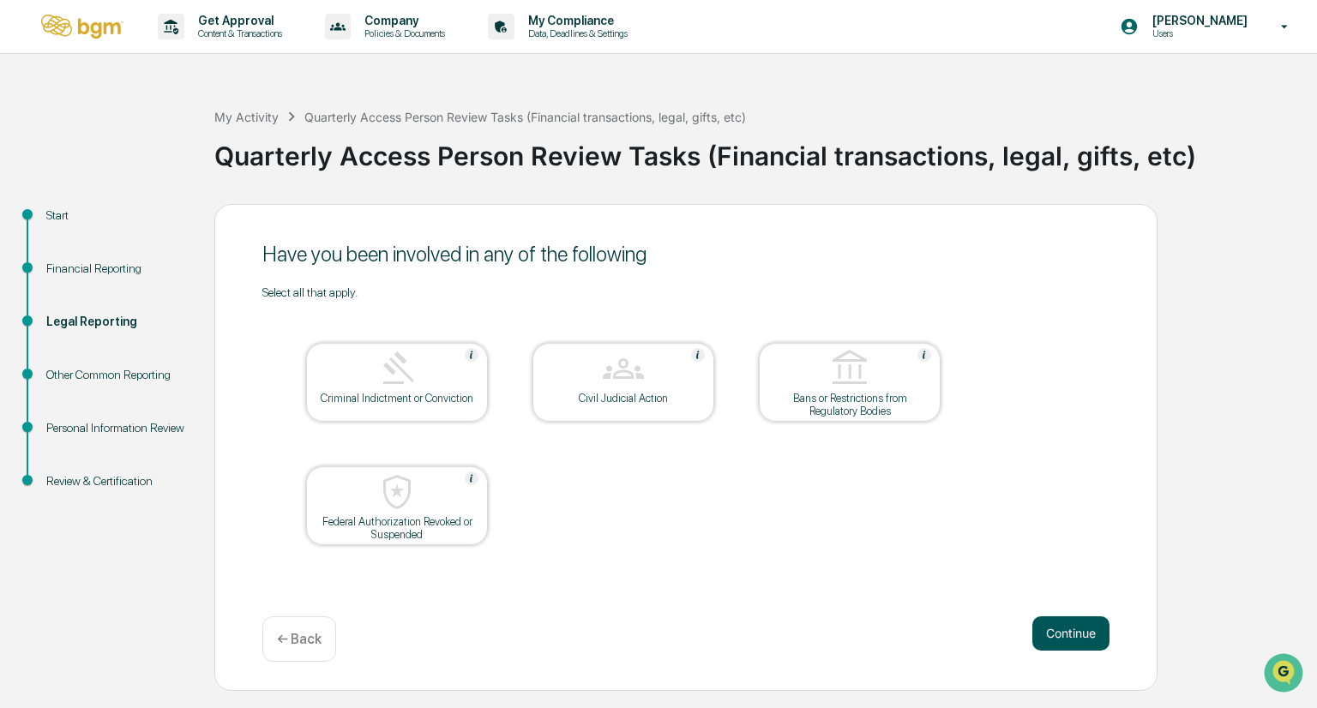
click at [1070, 630] on button "Continue" at bounding box center [1071, 634] width 77 height 34
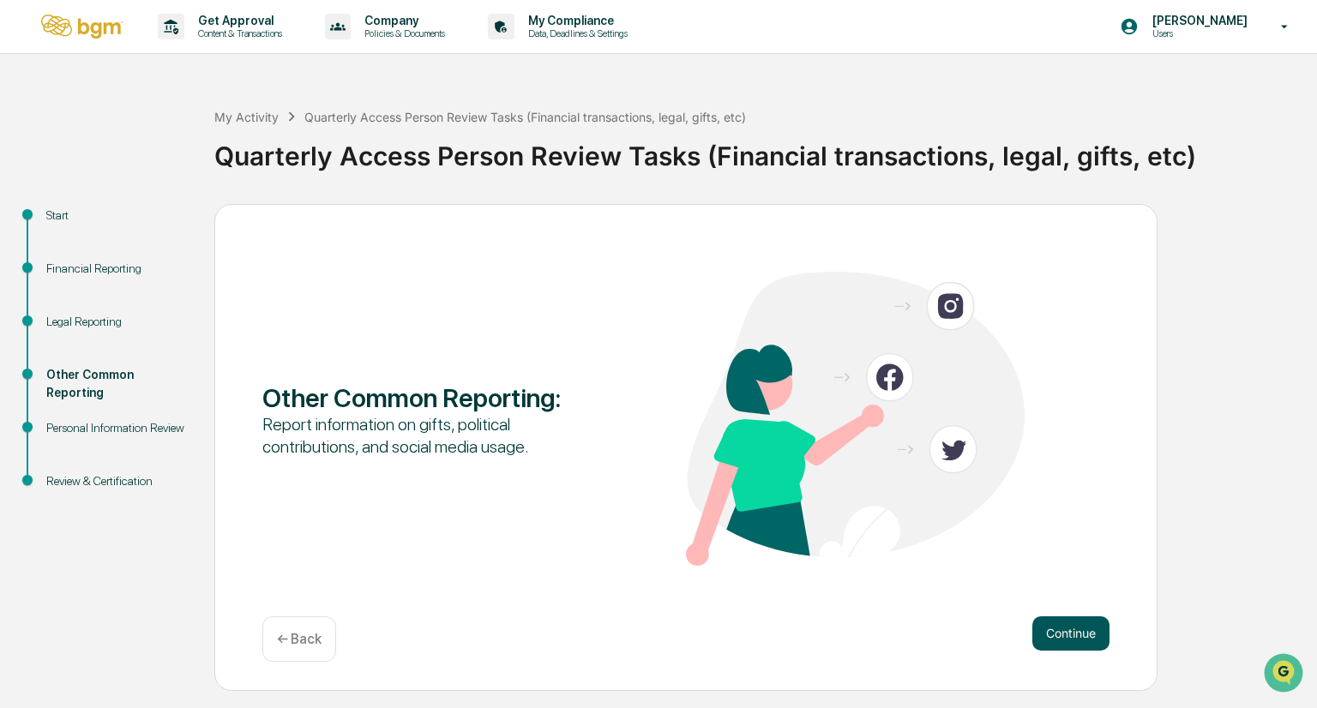
click at [1068, 639] on button "Continue" at bounding box center [1071, 634] width 77 height 34
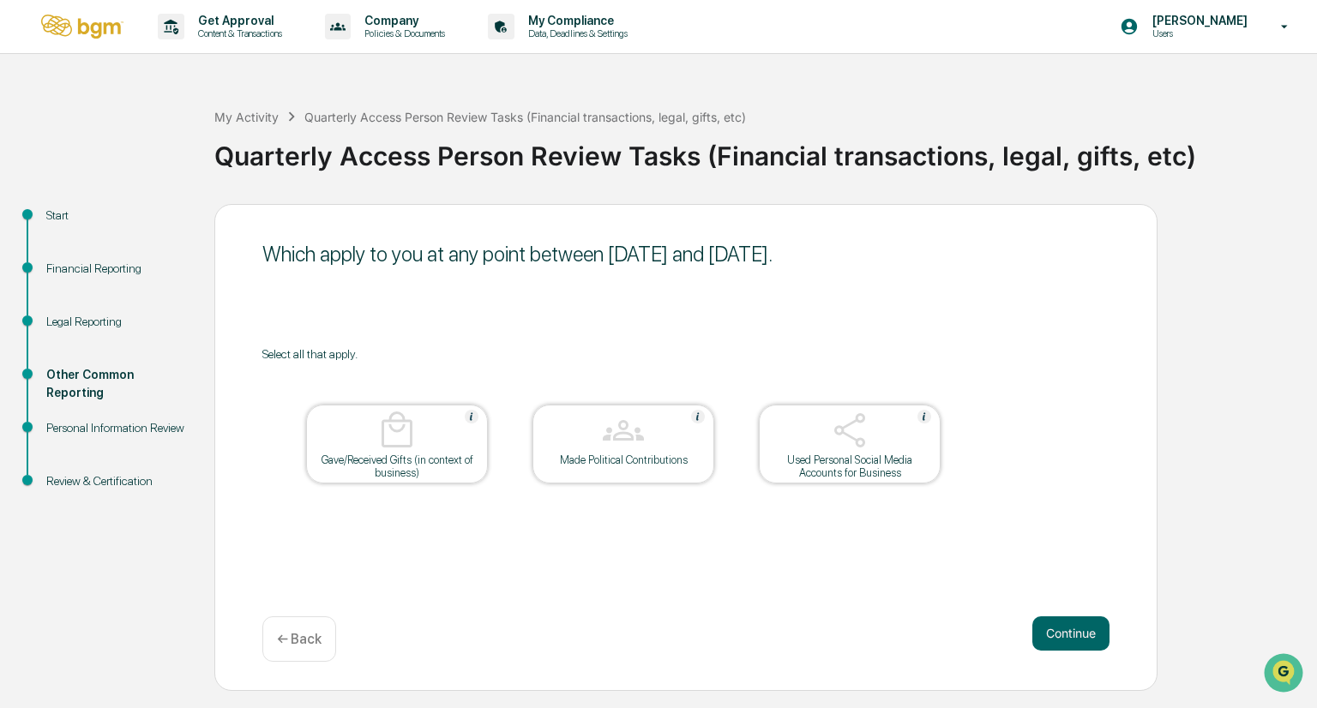
click at [1068, 639] on button "Continue" at bounding box center [1071, 634] width 77 height 34
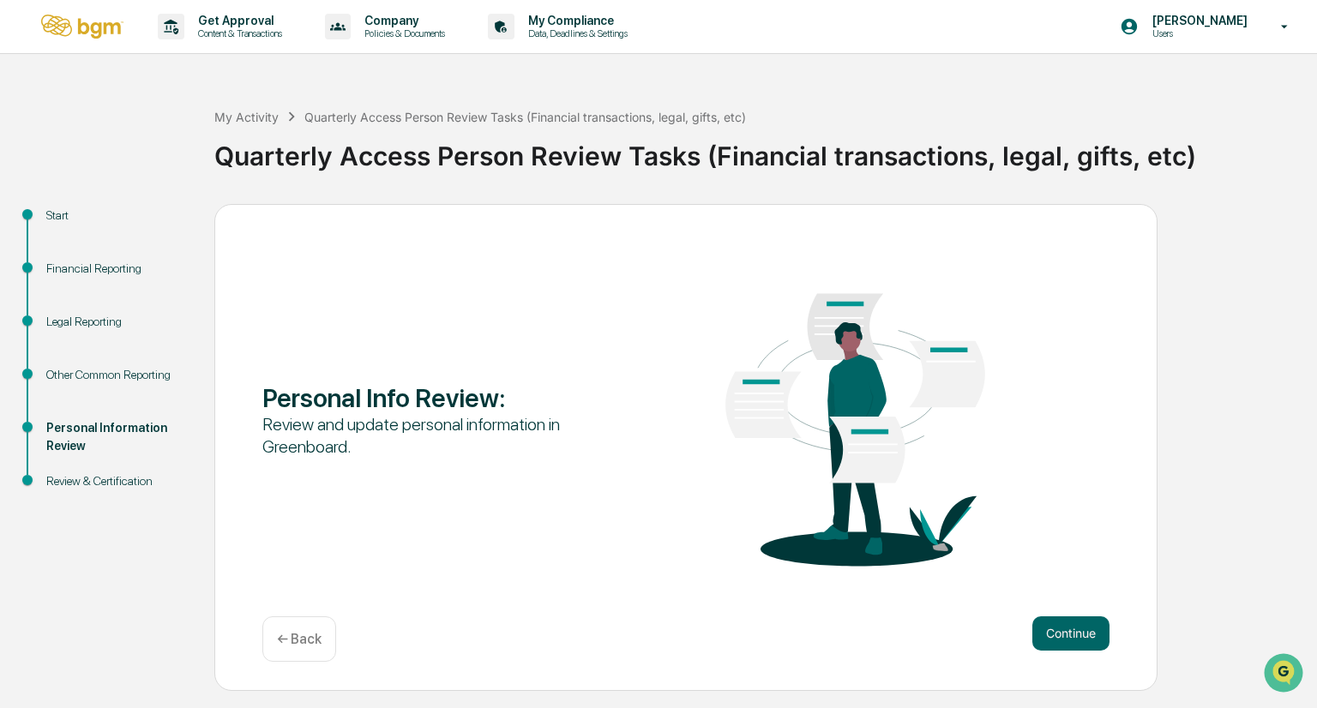
click at [1068, 639] on button "Continue" at bounding box center [1071, 634] width 77 height 34
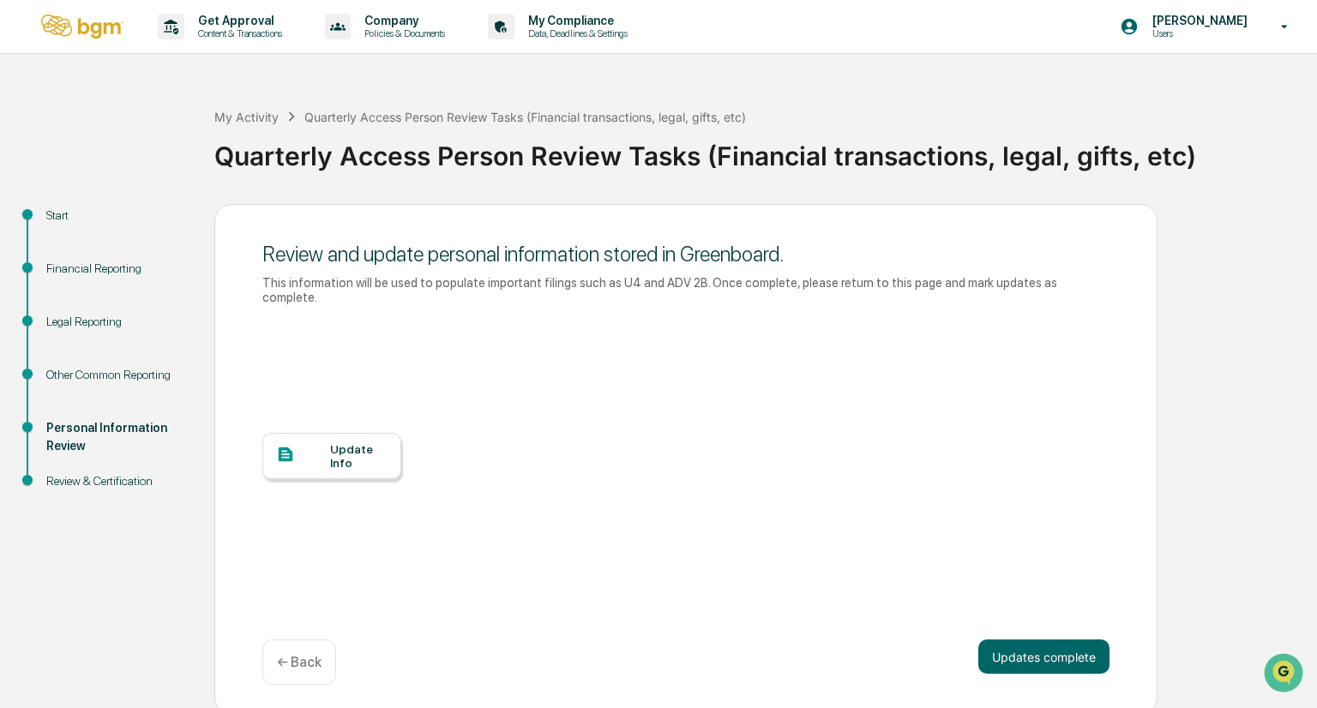
click at [1068, 640] on button "Updates complete" at bounding box center [1044, 657] width 131 height 34
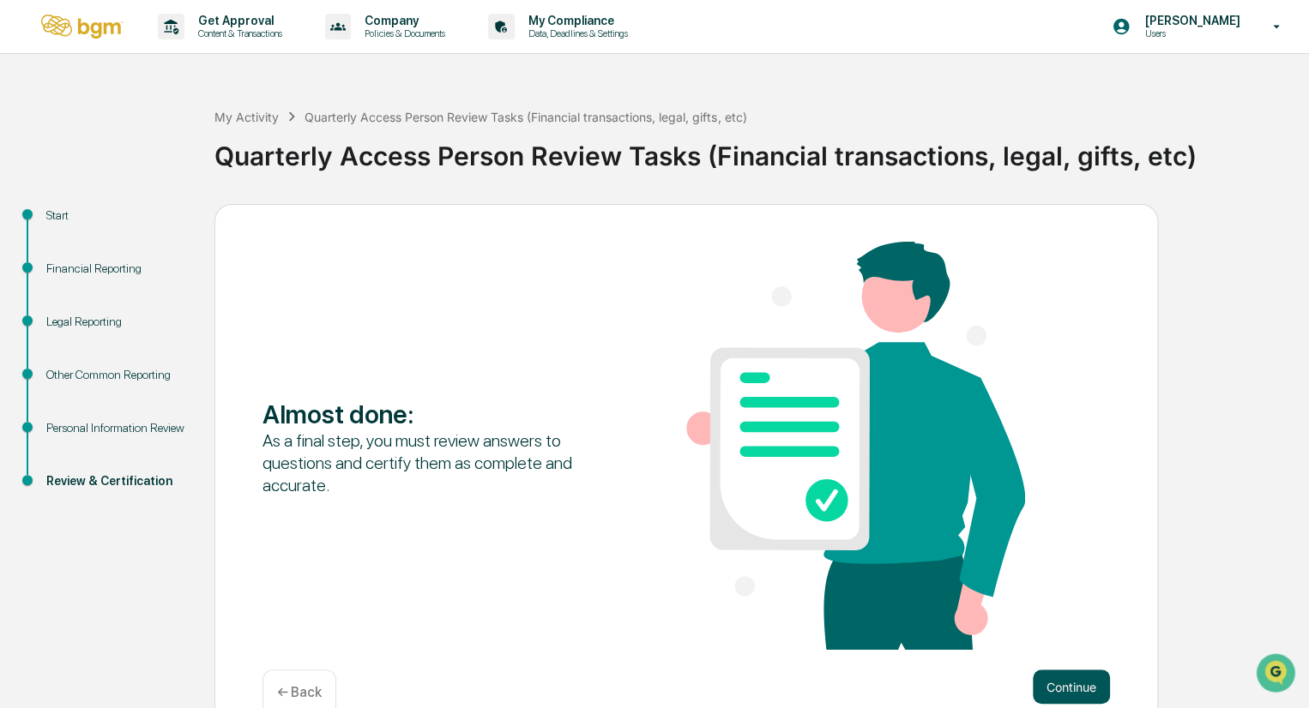
click at [1076, 680] on button "Continue" at bounding box center [1071, 687] width 77 height 34
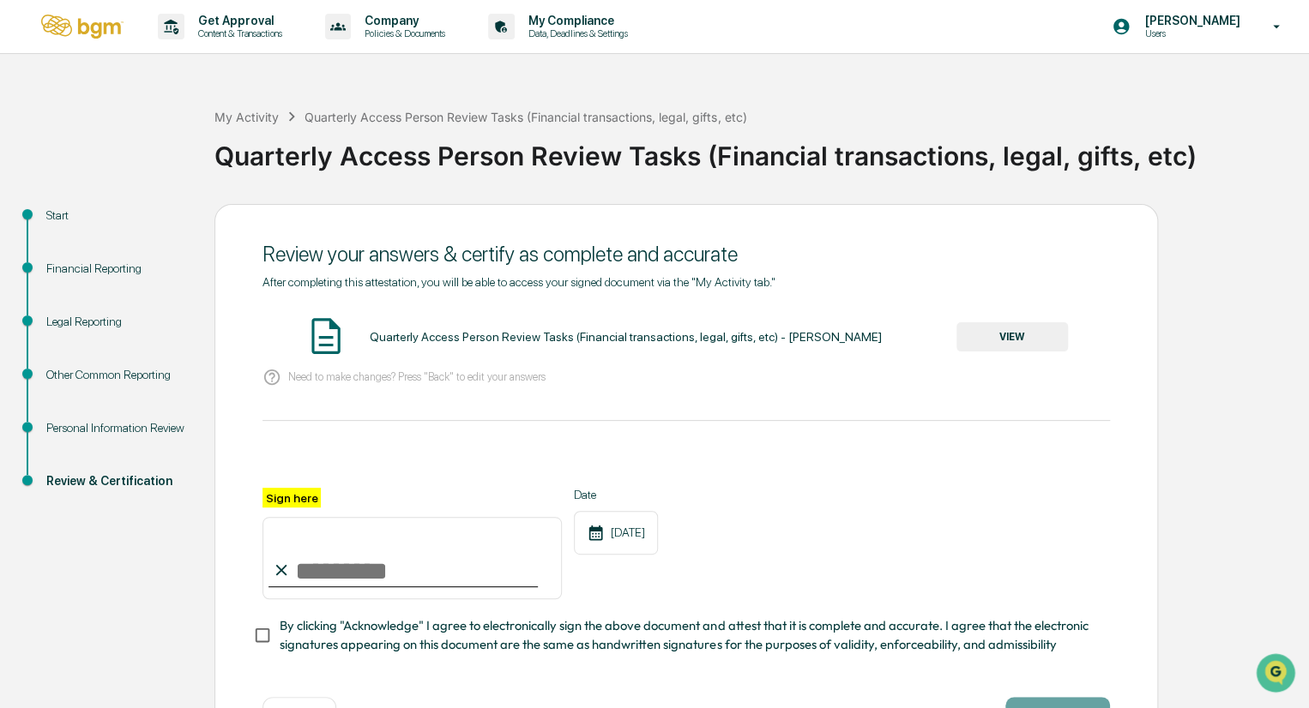
click at [304, 581] on input "Sign here" at bounding box center [411, 558] width 299 height 82
type input "**********"
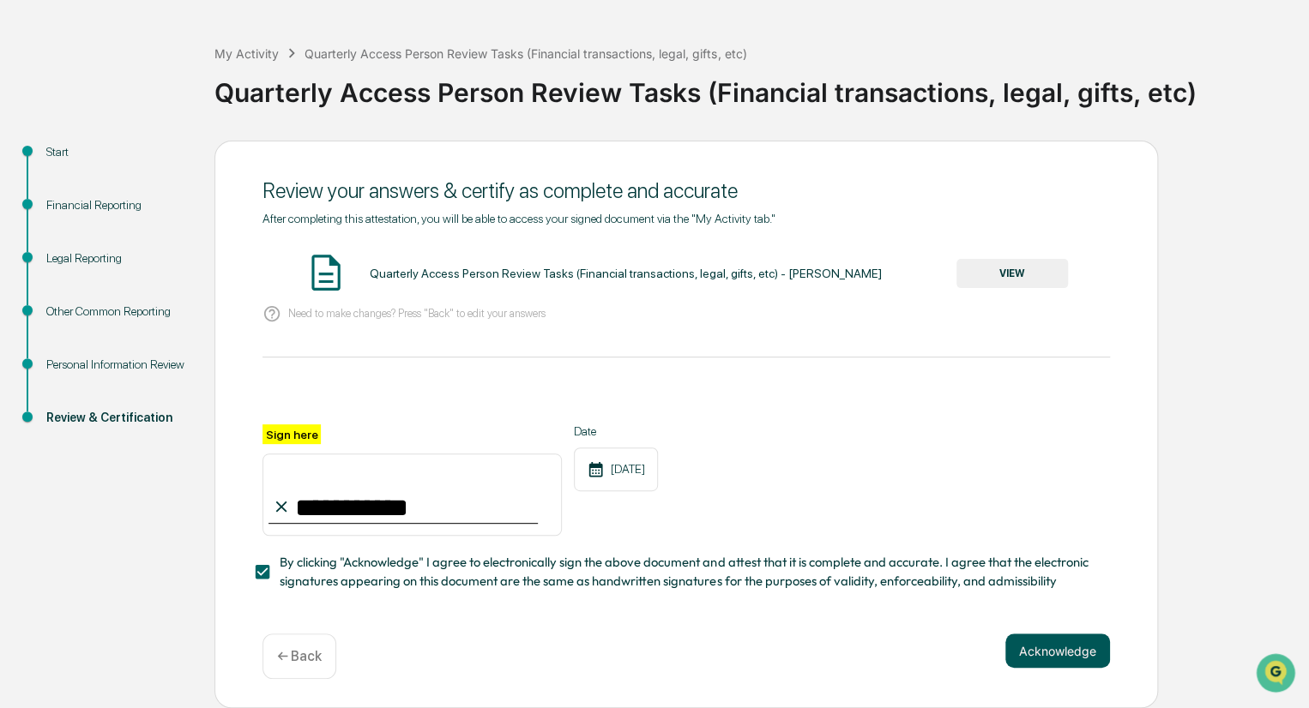
click at [1033, 643] on button "Acknowledge" at bounding box center [1057, 651] width 105 height 34
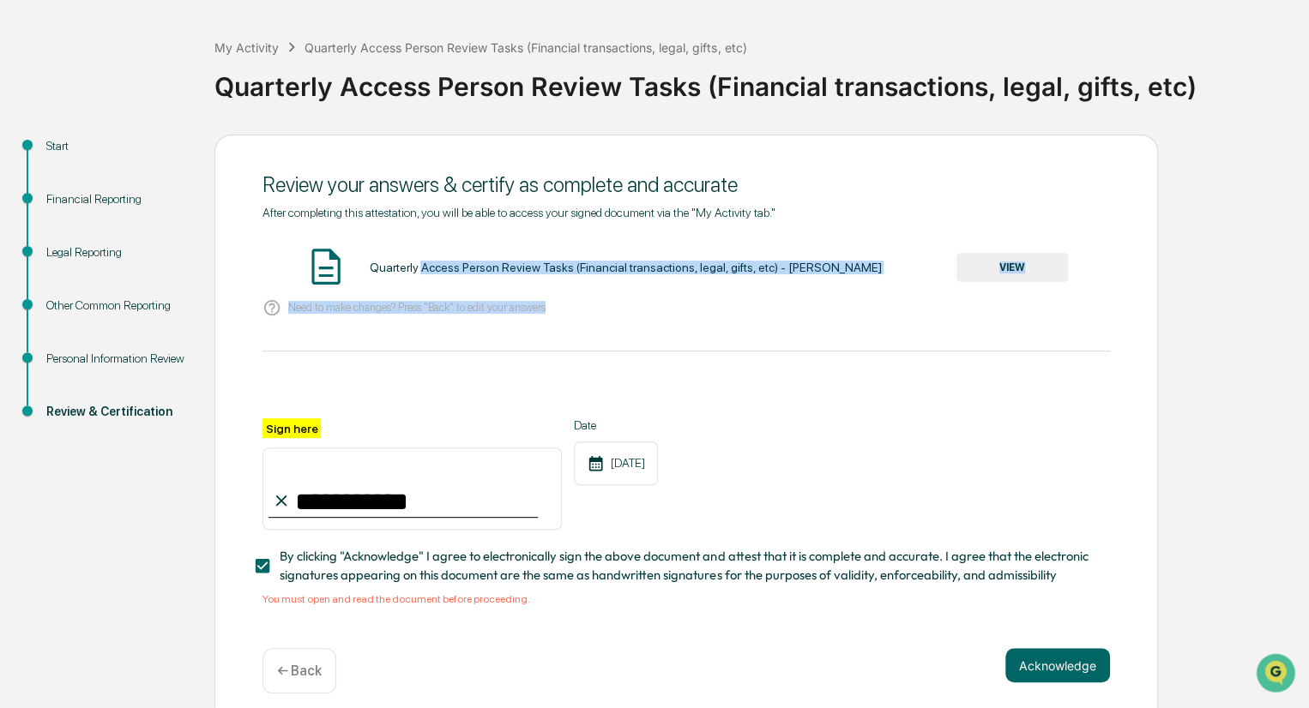
drag, startPoint x: 419, startPoint y: 265, endPoint x: 549, endPoint y: 290, distance: 132.7
click at [549, 290] on div "Quarterly Access Person Review Tasks (Financial transactions, legal, gifts, etc…" at bounding box center [685, 285] width 847 height 81
click at [1027, 267] on button "VIEW" at bounding box center [1011, 267] width 111 height 29
